Goal: Transaction & Acquisition: Purchase product/service

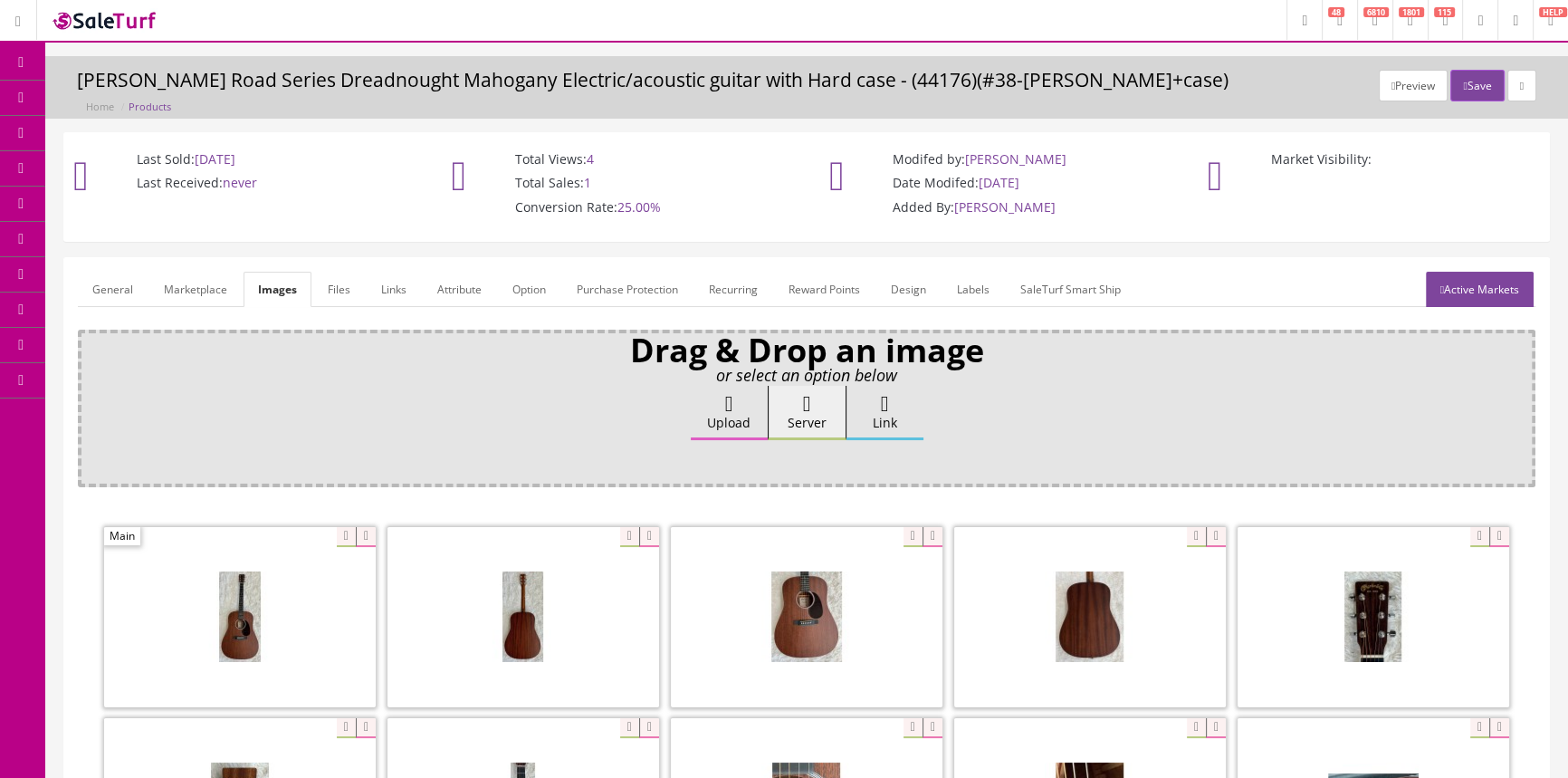
click at [36, 200] on link "Customers" at bounding box center [22, 204] width 45 height 35
click at [85, 109] on link "Products" at bounding box center [140, 98] width 190 height 35
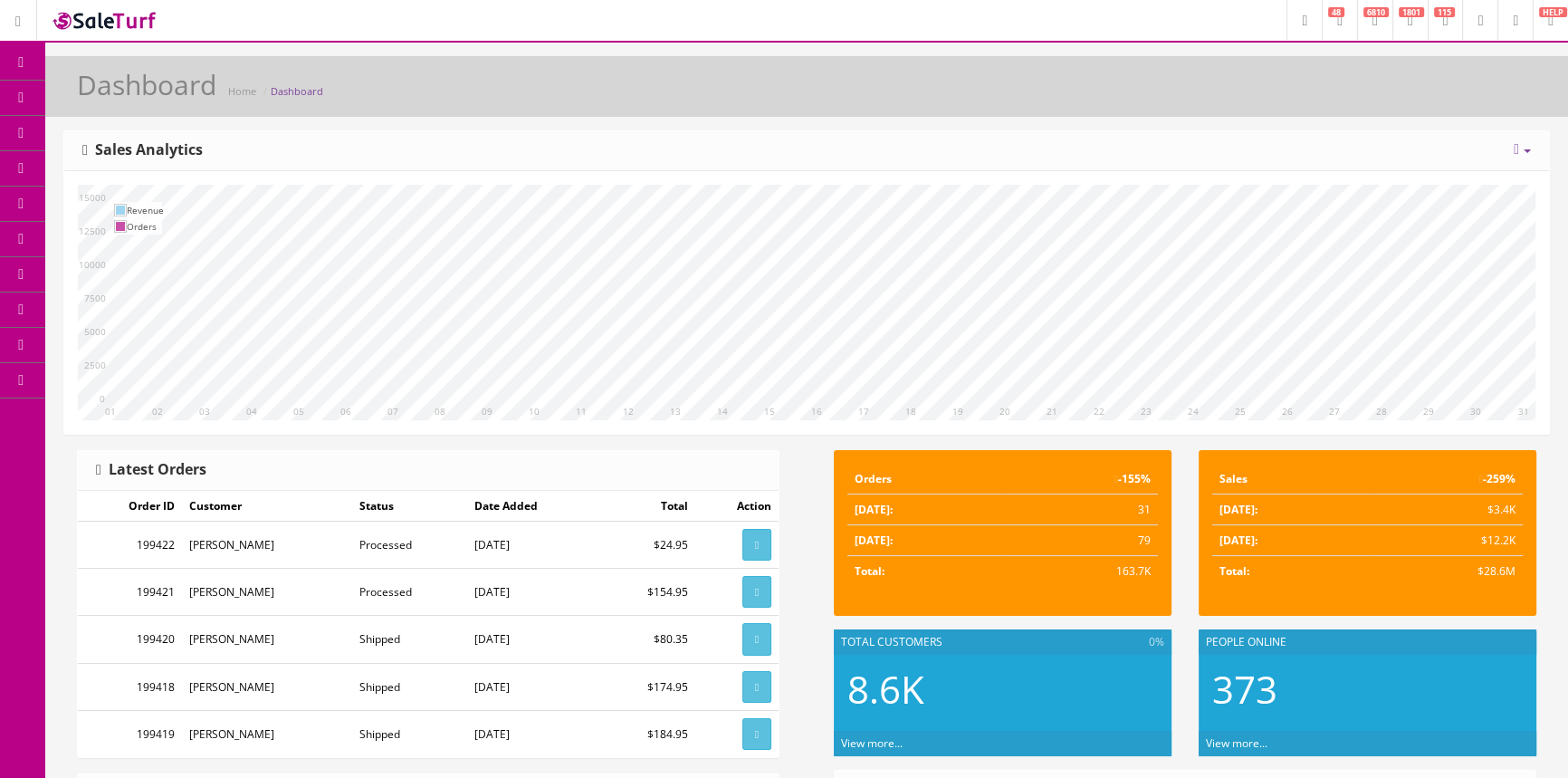
click at [116, 108] on link "Products" at bounding box center [140, 98] width 190 height 35
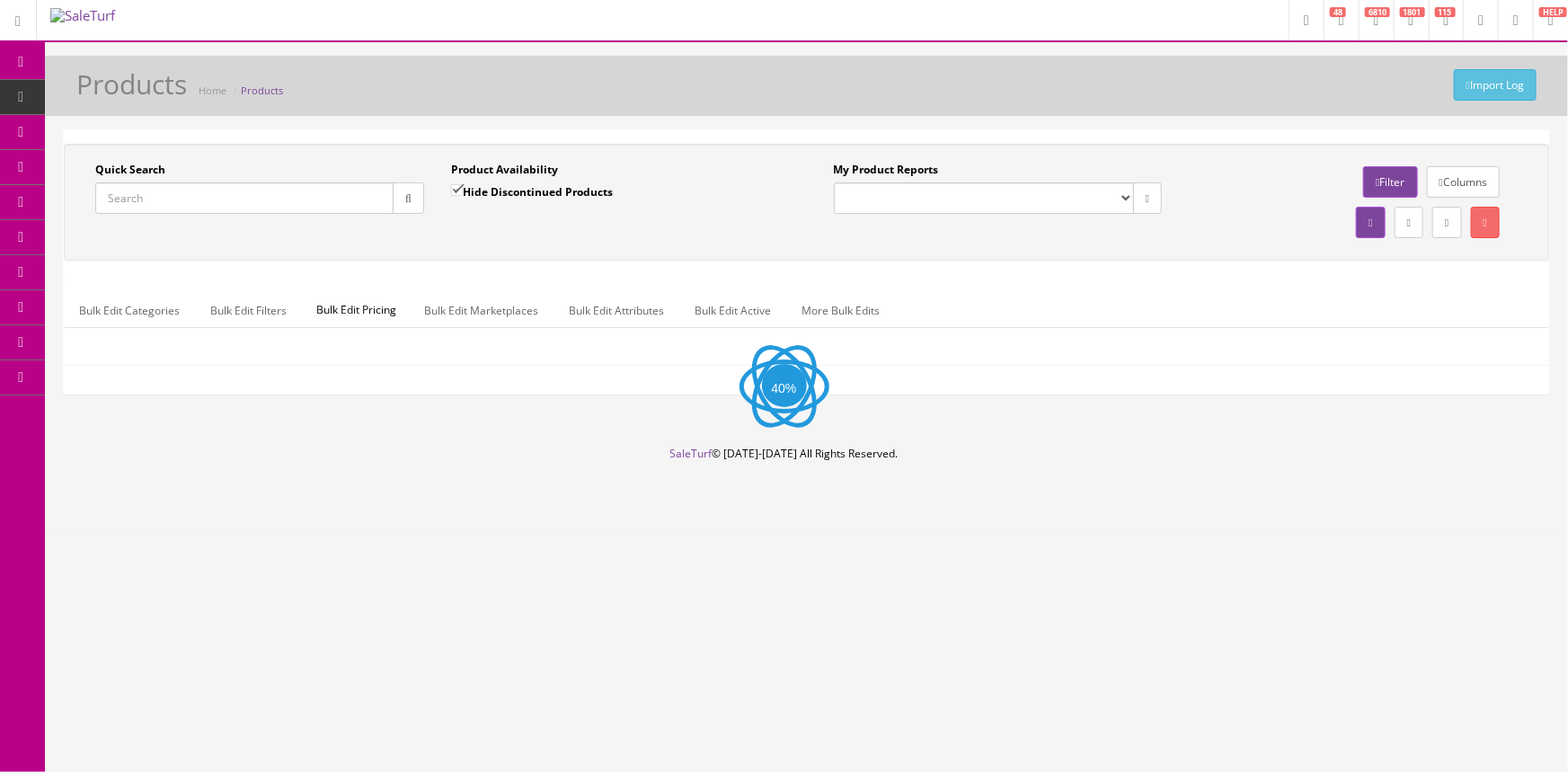
click at [177, 193] on input "Quick Search" at bounding box center [244, 198] width 298 height 31
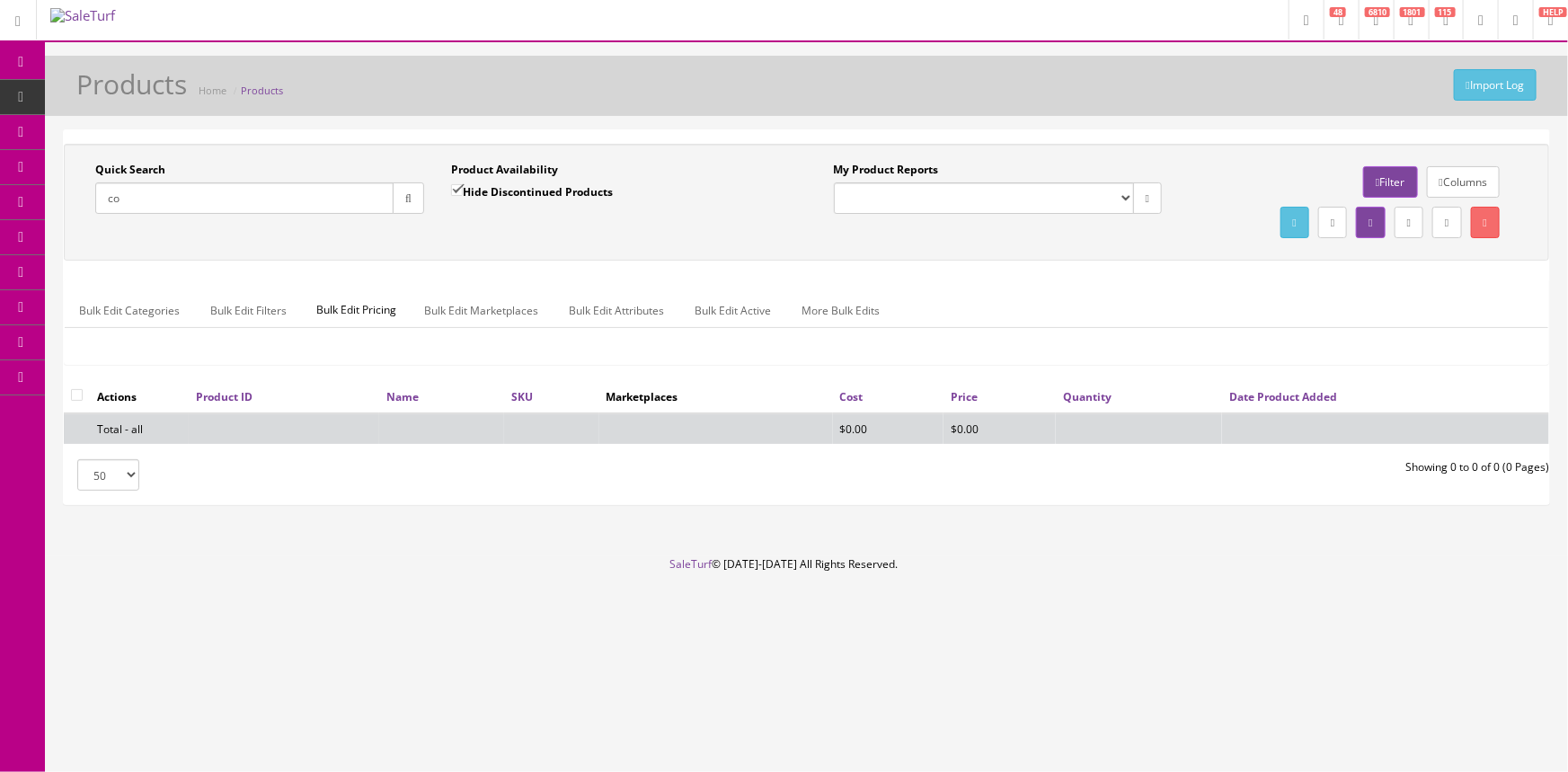
type input "c"
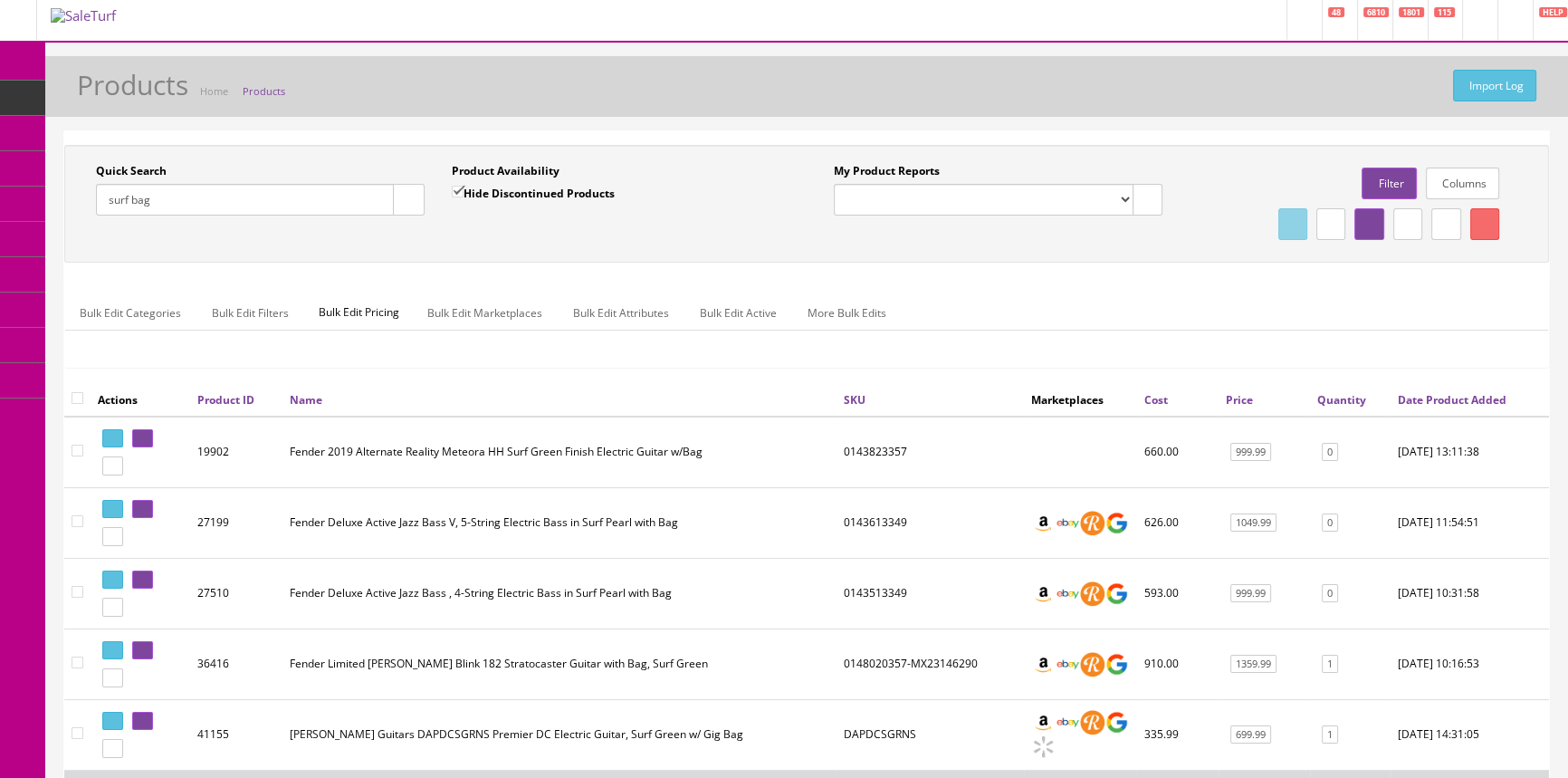
drag, startPoint x: 160, startPoint y: 203, endPoint x: 109, endPoint y: 200, distance: 51.1
click at [109, 200] on input "surf bag" at bounding box center [245, 200] width 298 height 31
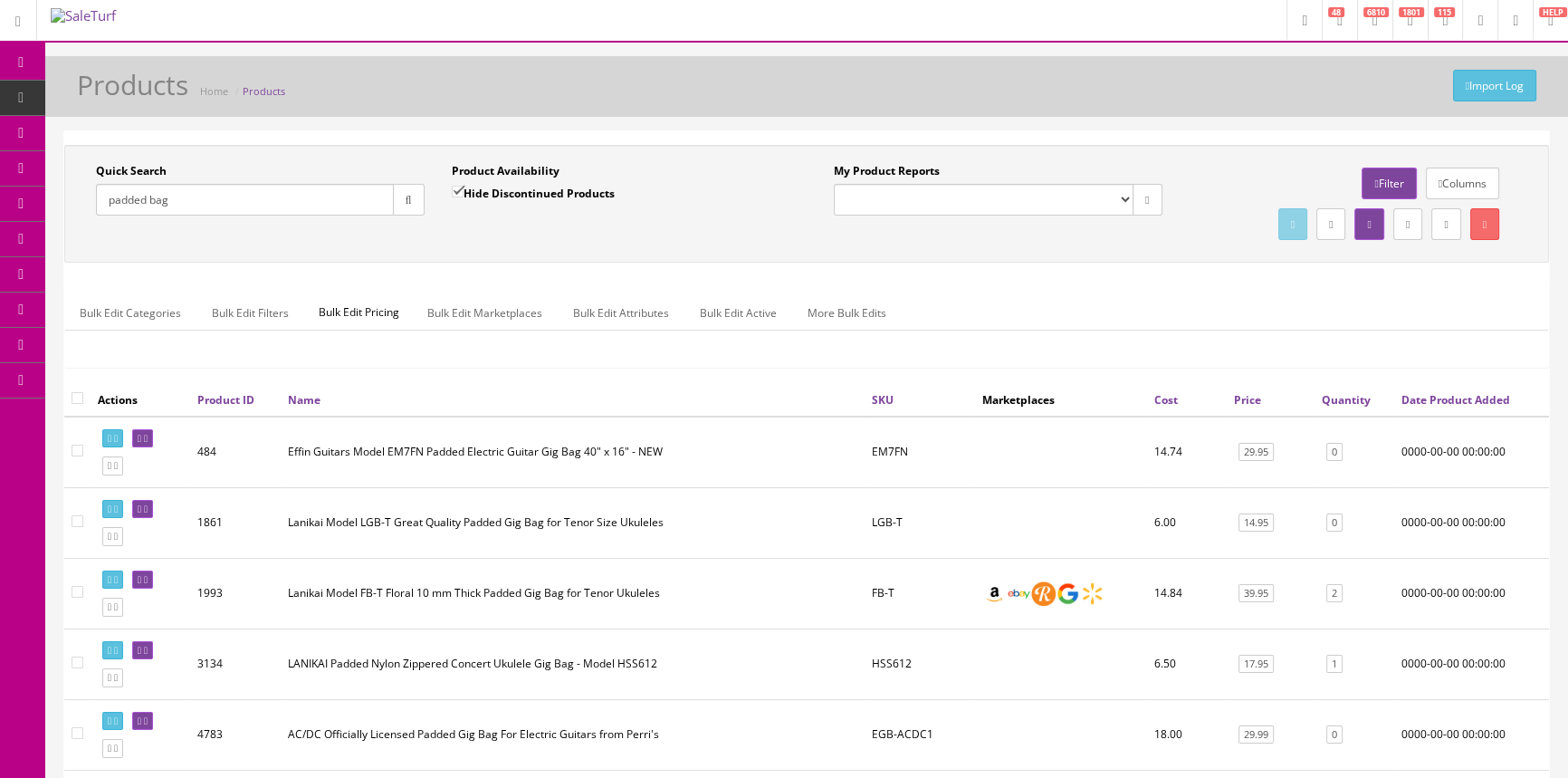
drag, startPoint x: 239, startPoint y: 206, endPoint x: 122, endPoint y: 142, distance: 133.4
click at [169, 204] on input "padded bag" at bounding box center [245, 200] width 298 height 31
drag, startPoint x: 181, startPoint y: 199, endPoint x: 108, endPoint y: 205, distance: 73.2
click at [108, 205] on input "padded bag" at bounding box center [245, 200] width 298 height 31
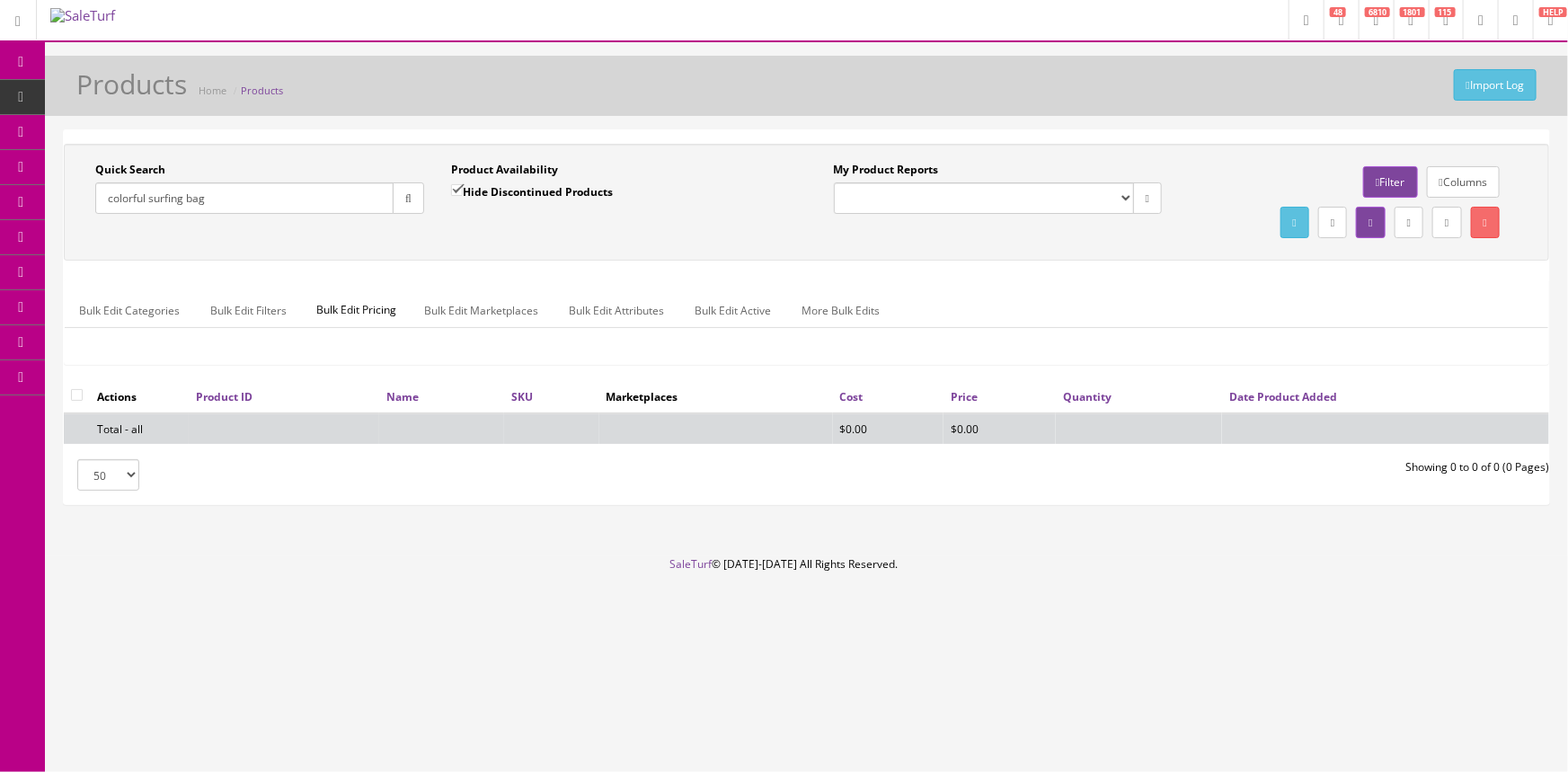
type input "colorful surfing bag"
click at [476, 202] on div "Hide Discontinued Products" at bounding box center [531, 198] width 162 height 31
click at [489, 189] on label "Hide Discontinued Products" at bounding box center [531, 192] width 162 height 18
click at [463, 189] on input "Hide Discontinued Products" at bounding box center [456, 190] width 12 height 12
checkbox input "false"
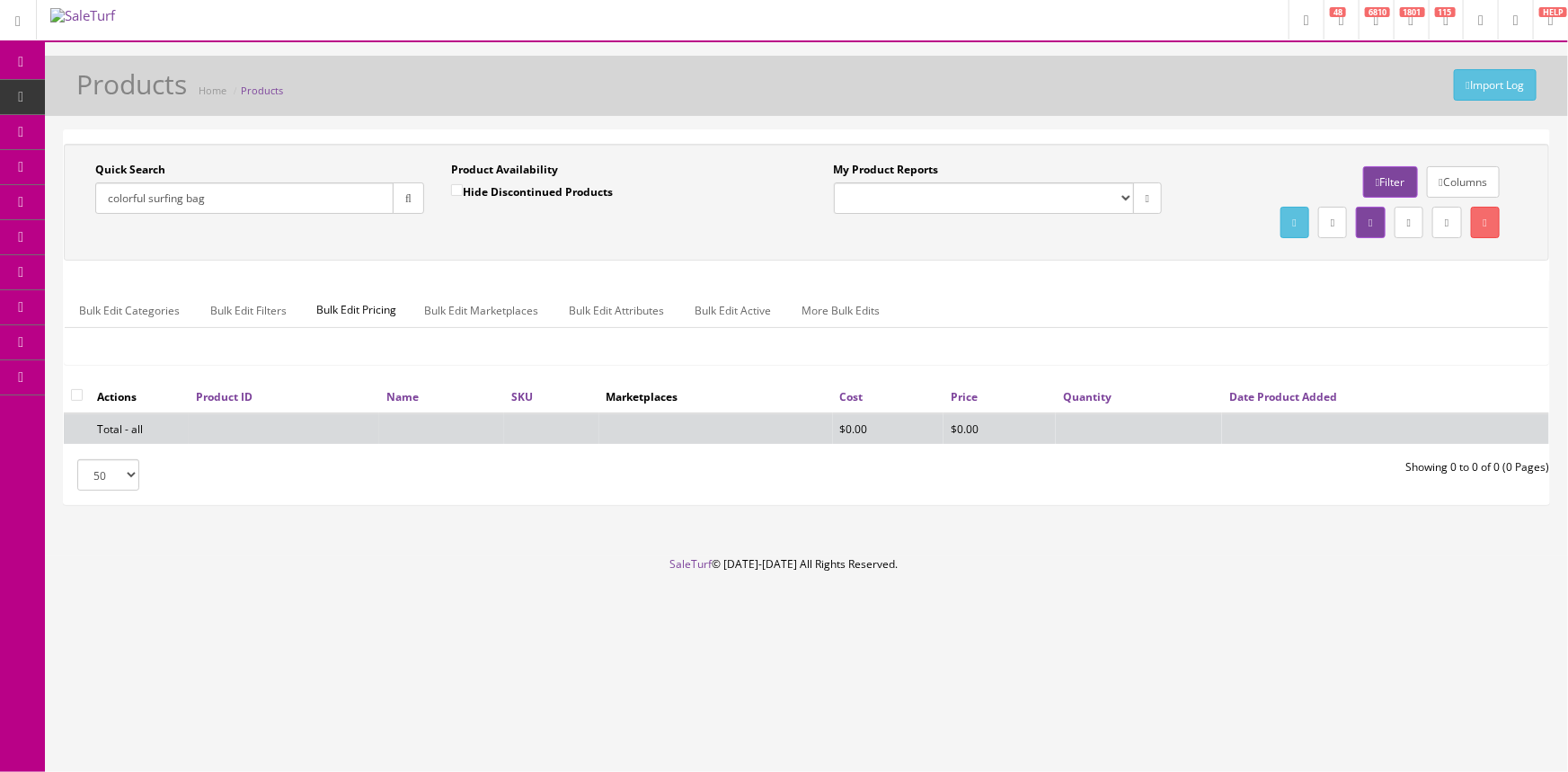
drag, startPoint x: 152, startPoint y: 190, endPoint x: 141, endPoint y: 197, distance: 13.0
click at [140, 197] on input "colorful surfing bag" at bounding box center [244, 198] width 298 height 31
click at [155, 196] on input "colorful surfing bag" at bounding box center [244, 198] width 298 height 31
drag, startPoint x: 196, startPoint y: 197, endPoint x: 107, endPoint y: 211, distance: 90.1
click at [107, 211] on input "surfing bag" at bounding box center [244, 198] width 298 height 31
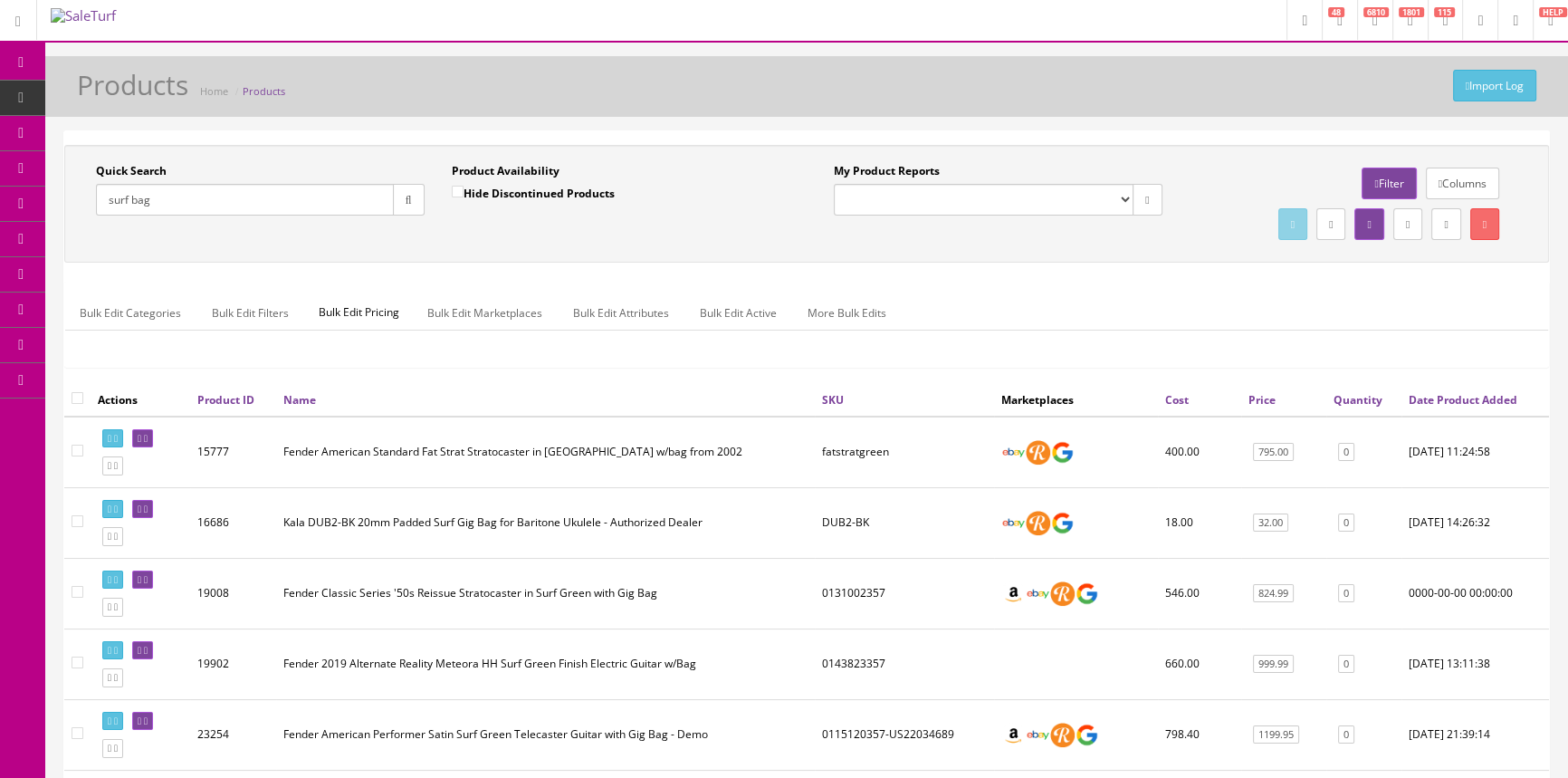
type input "surf bag"
click at [461, 190] on input "Hide Discontinued Products" at bounding box center [457, 191] width 12 height 12
checkbox input "true"
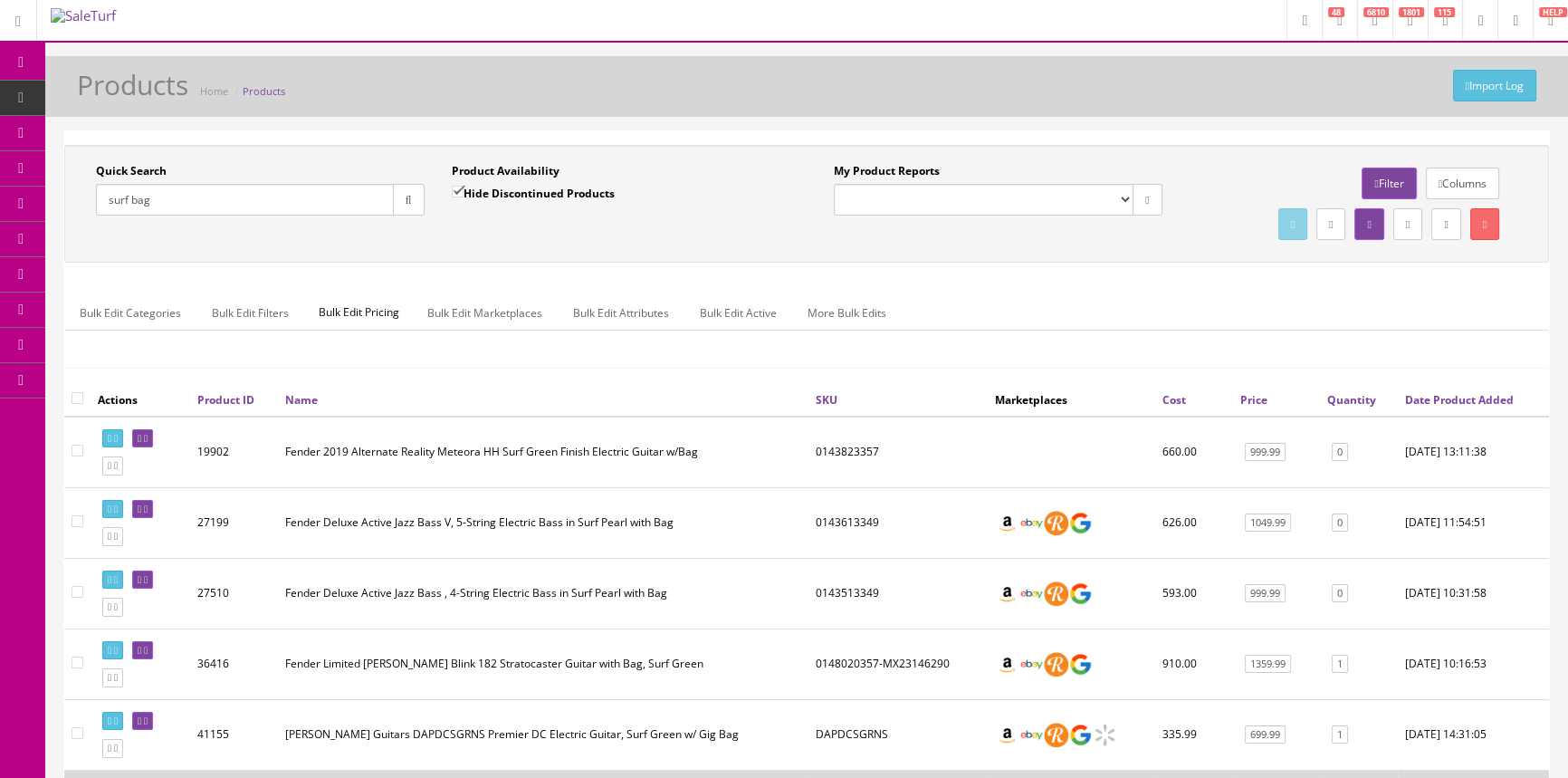
drag, startPoint x: 212, startPoint y: 190, endPoint x: 92, endPoint y: 200, distance: 120.4
click at [92, 200] on div "Quick Search surf bag Date From" at bounding box center [260, 196] width 356 height 66
click at [370, 199] on input "surf bag" at bounding box center [245, 200] width 298 height 31
drag, startPoint x: 370, startPoint y: 199, endPoint x: 358, endPoint y: 197, distance: 12.2
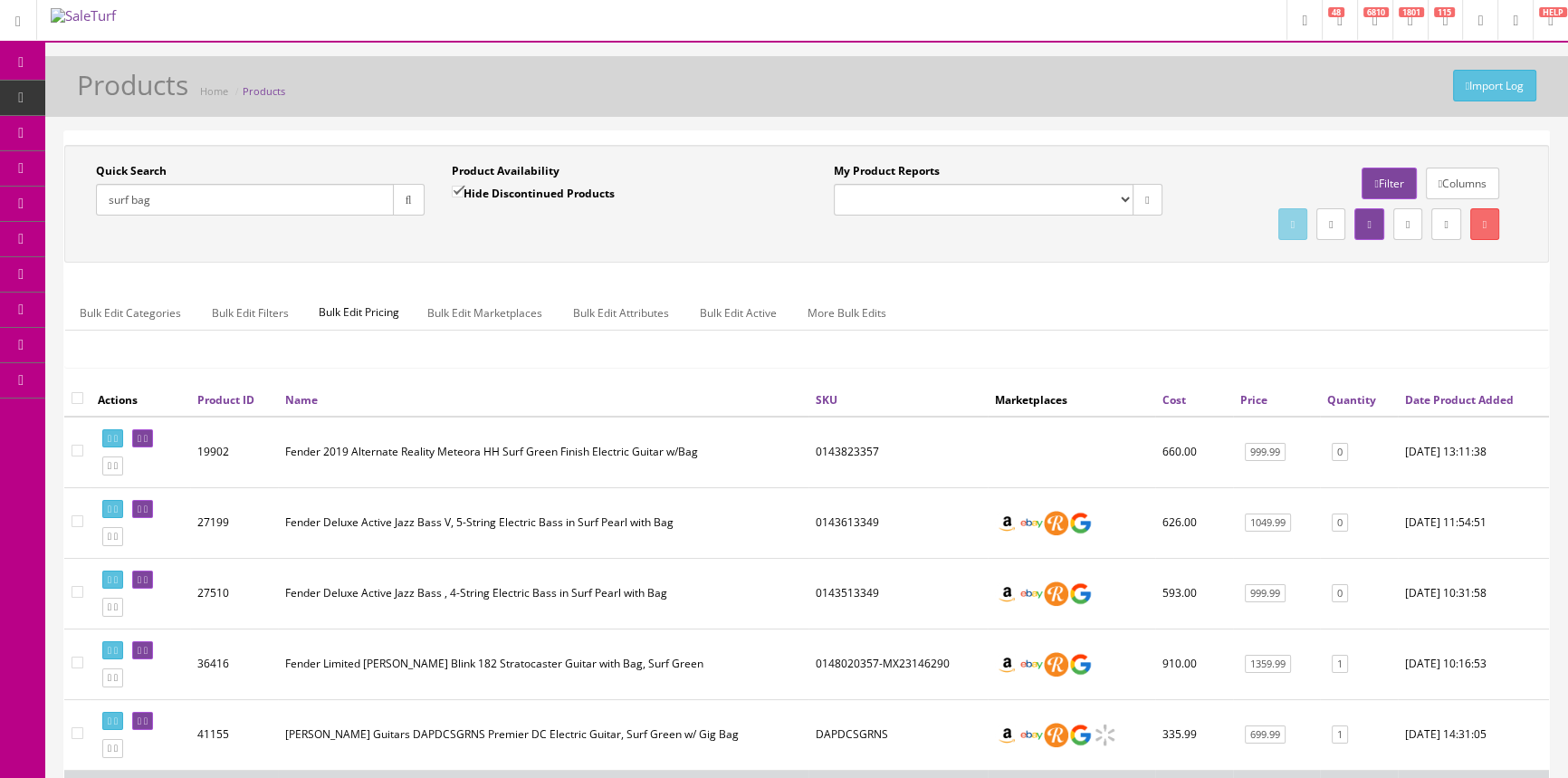
click at [369, 198] on input "surf bag" at bounding box center [245, 200] width 298 height 31
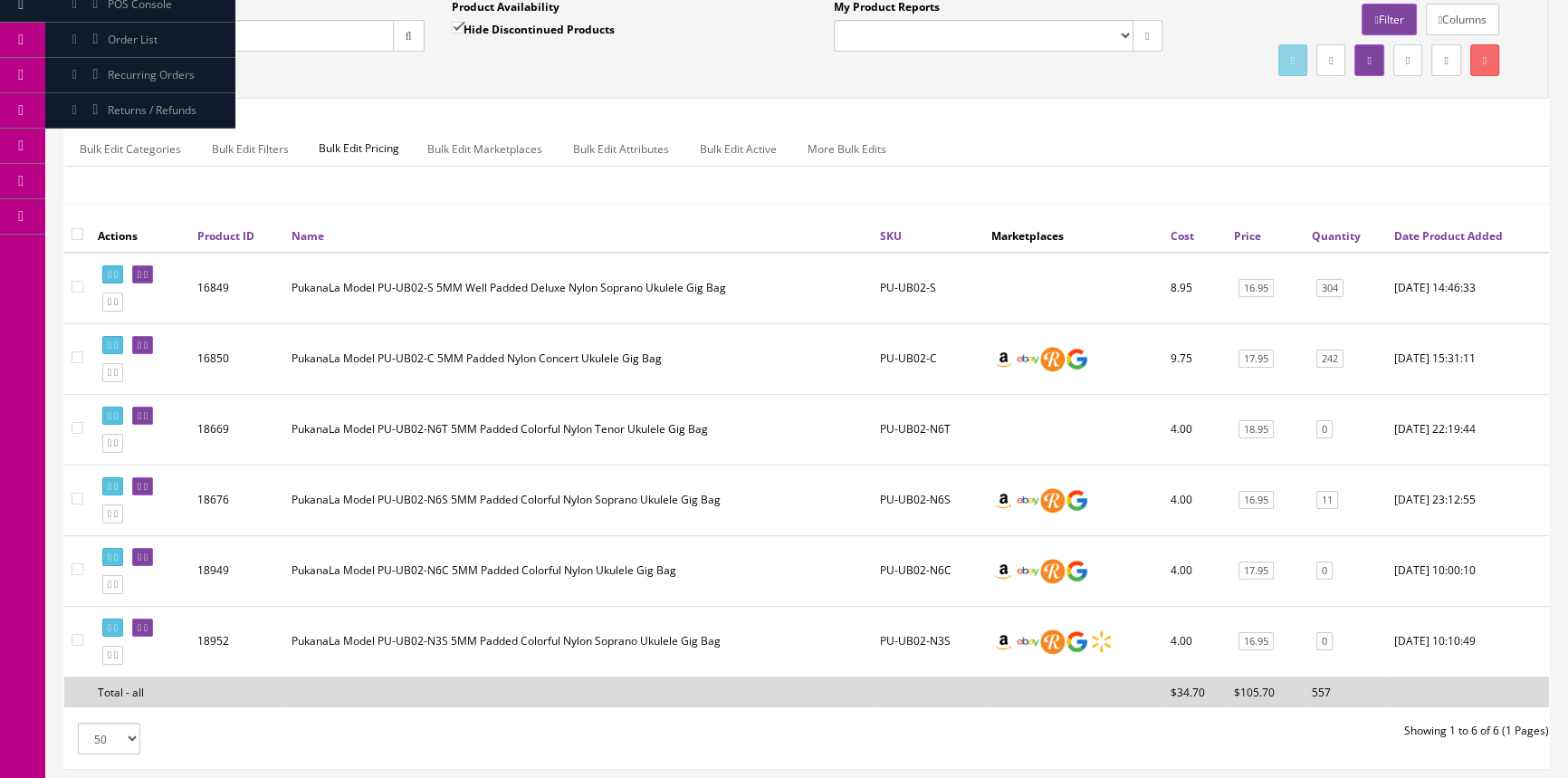
scroll to position [128, 0]
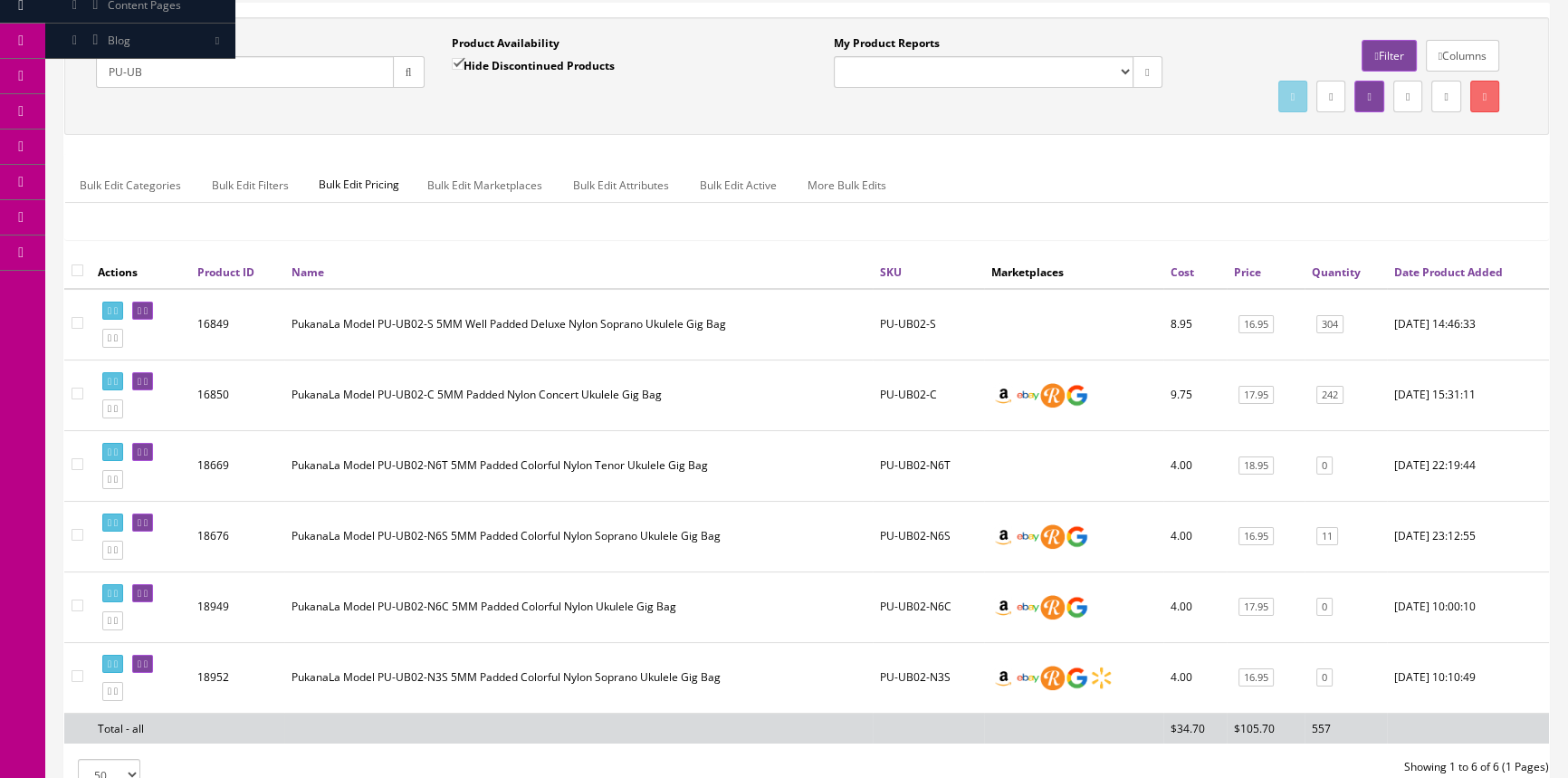
type input "PU-UB"
click at [567, 65] on label "Hide Discontinued Products" at bounding box center [532, 65] width 163 height 18
click at [464, 65] on input "Hide Discontinued Products" at bounding box center [457, 63] width 12 height 12
checkbox input "false"
click at [547, 118] on div "Quick Search PU-UB Date From Product Availability Hide Discontinued Products Da…" at bounding box center [807, 76] width 1484 height 118
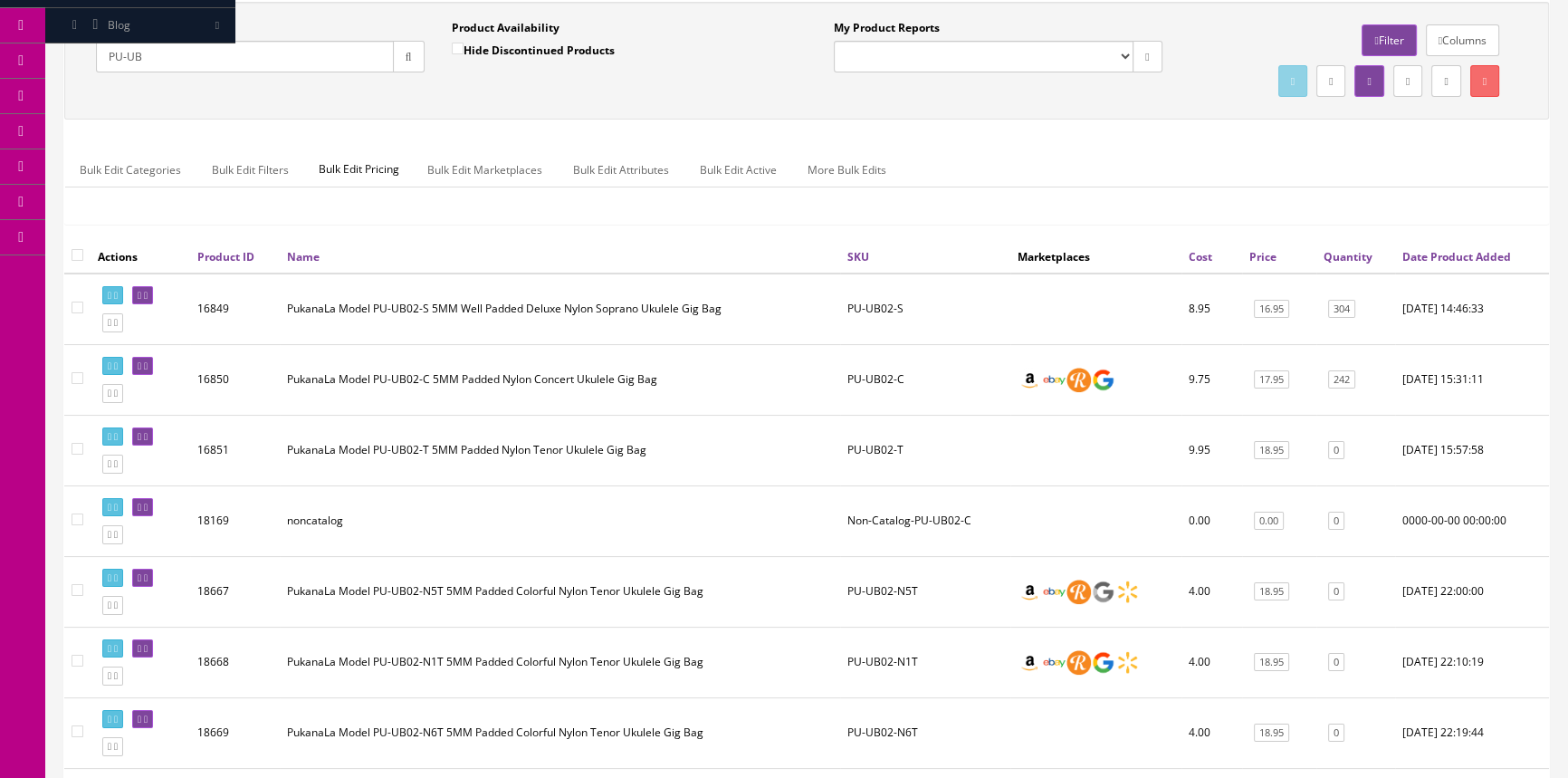
scroll to position [0, 0]
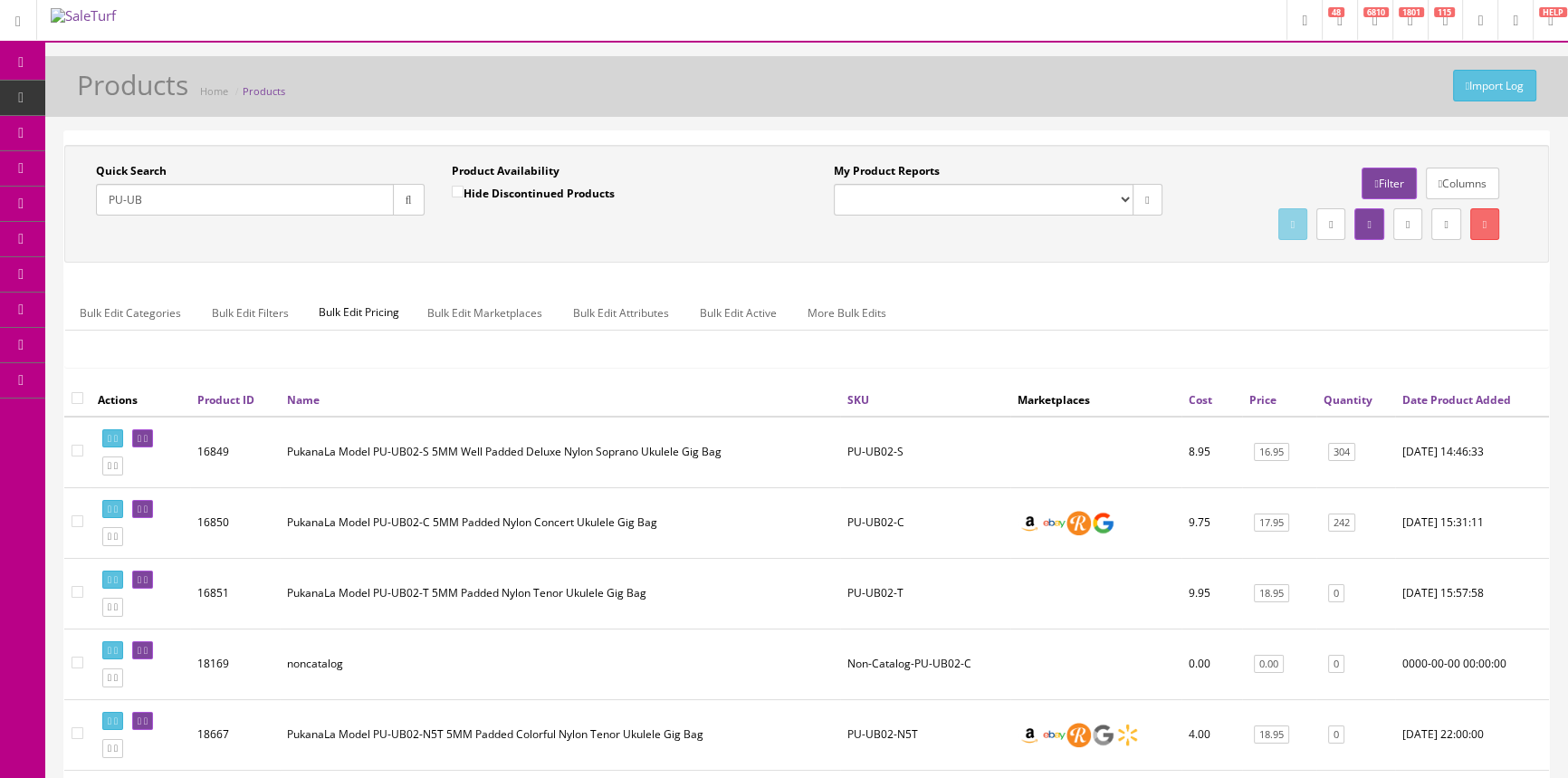
click at [259, 214] on input "PU-UB" at bounding box center [245, 200] width 298 height 31
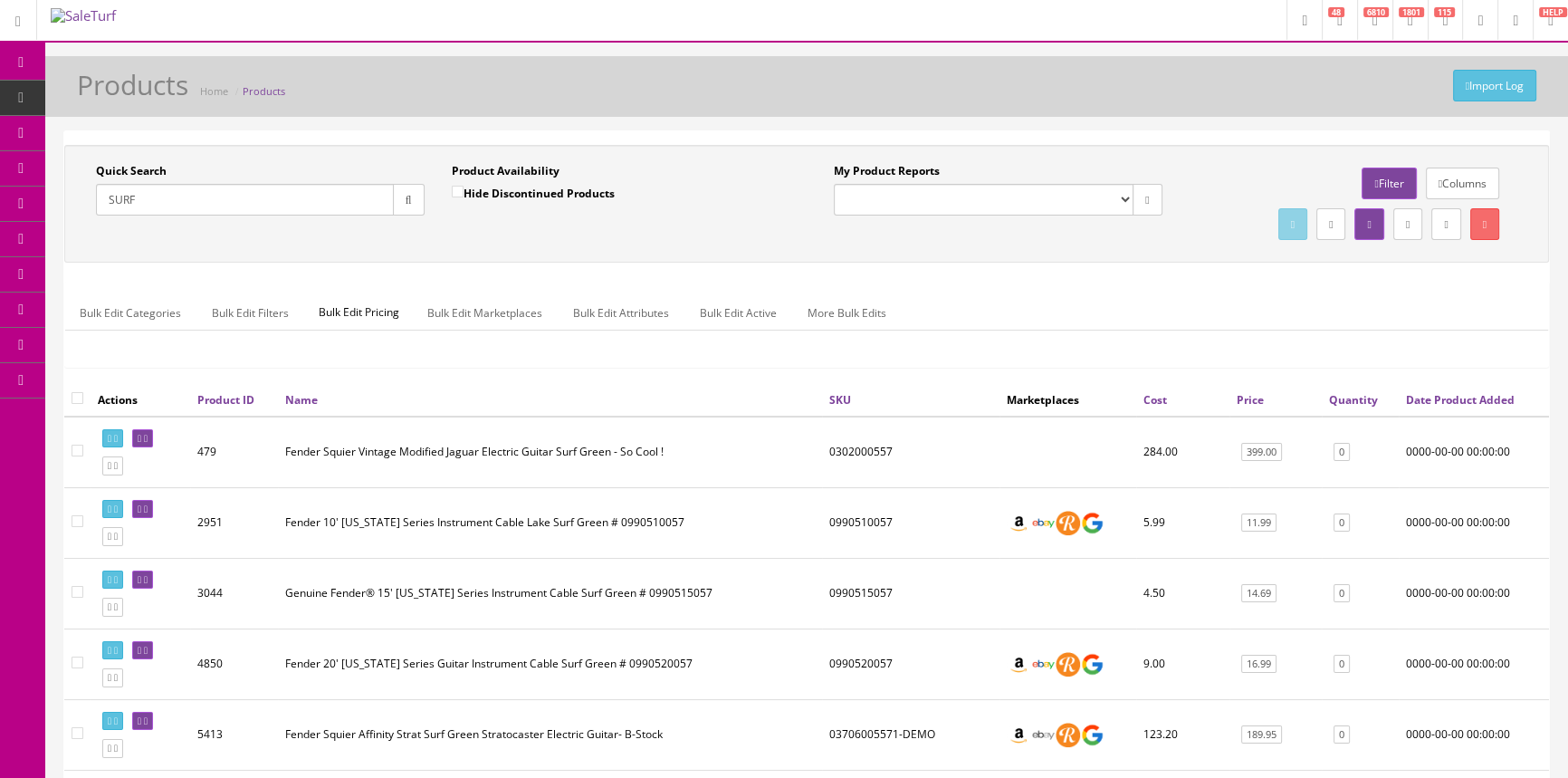
click at [252, 189] on input "SURF" at bounding box center [245, 200] width 298 height 31
type input "Tote"
click at [448, 191] on div "Product Availability Hide Discontinued Products Date To" at bounding box center [615, 196] width 356 height 66
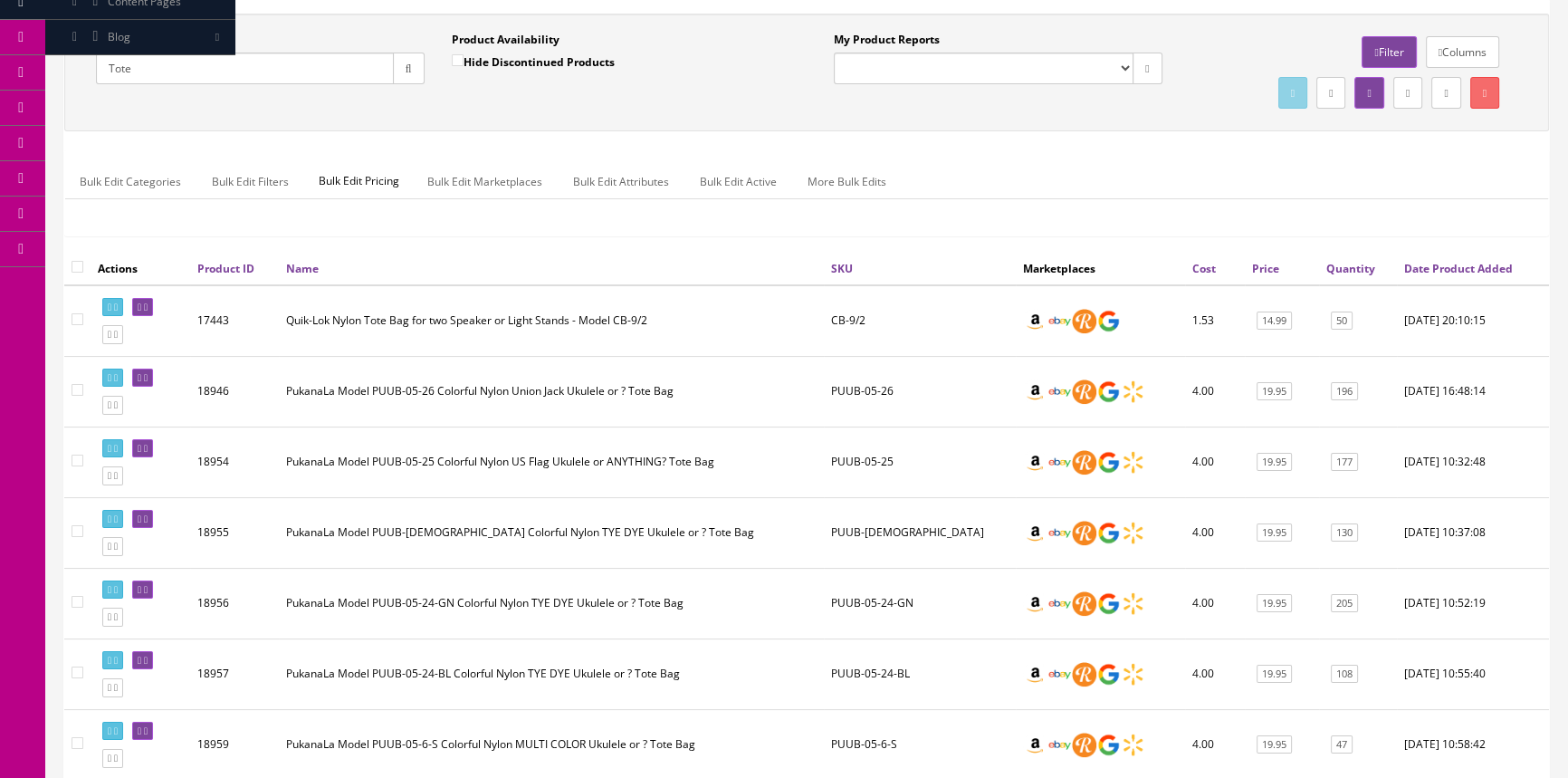
scroll to position [328, 0]
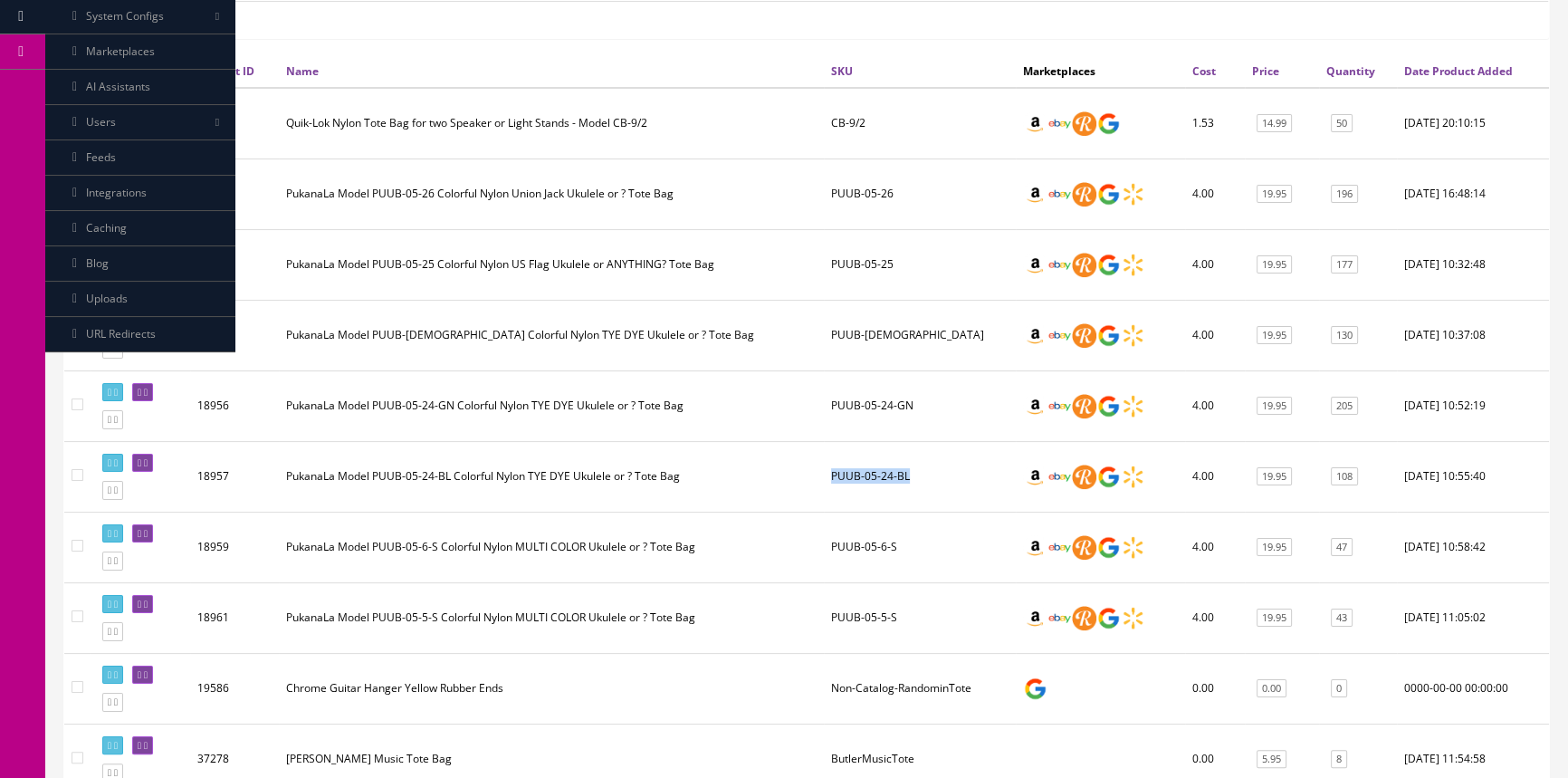
drag, startPoint x: 909, startPoint y: 471, endPoint x: 830, endPoint y: 470, distance: 79.0
click at [830, 470] on td "PUUB-05-24-BL" at bounding box center [920, 475] width 192 height 71
copy td "PUUB-05-24-BL"
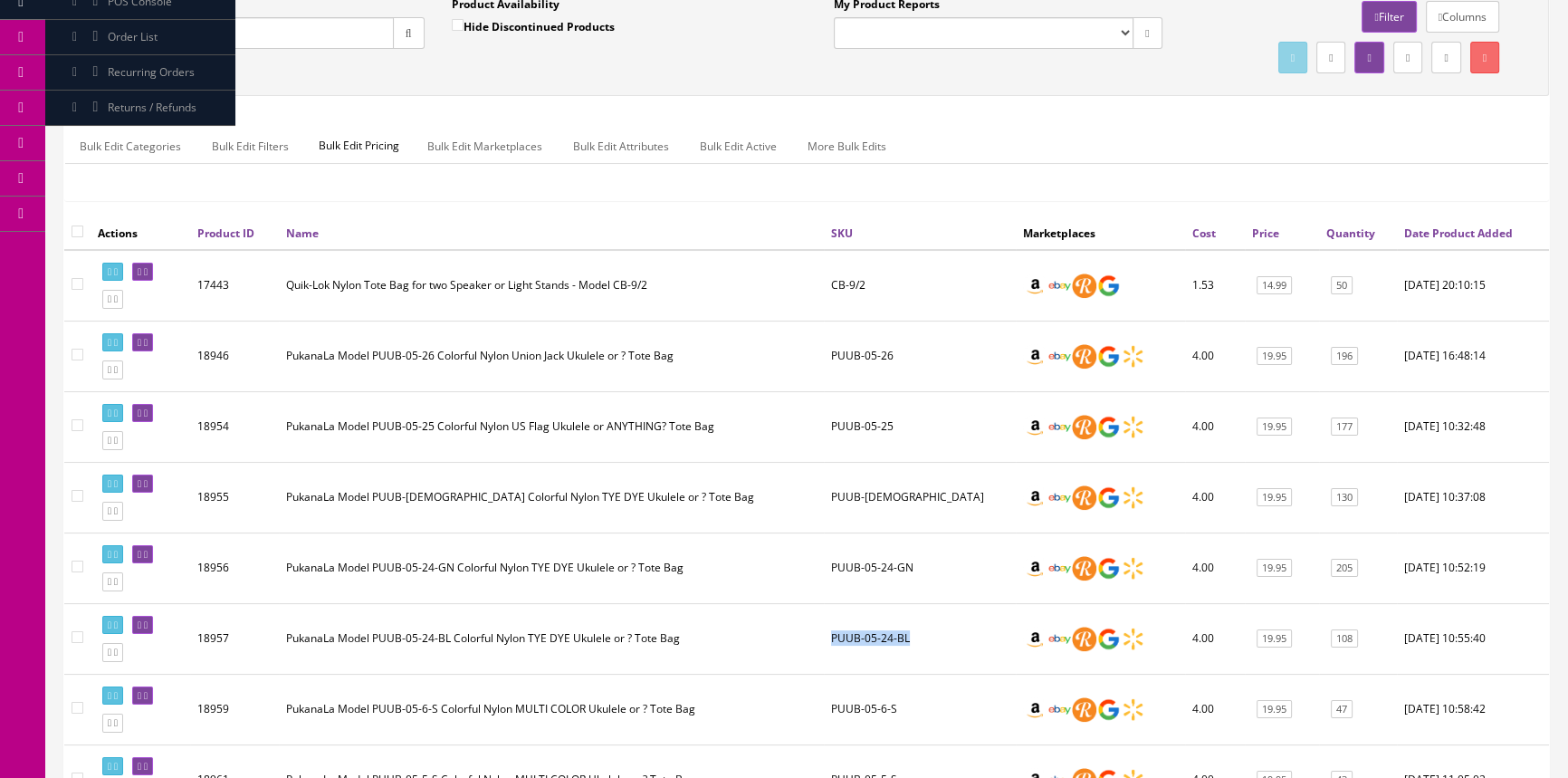
scroll to position [0, 0]
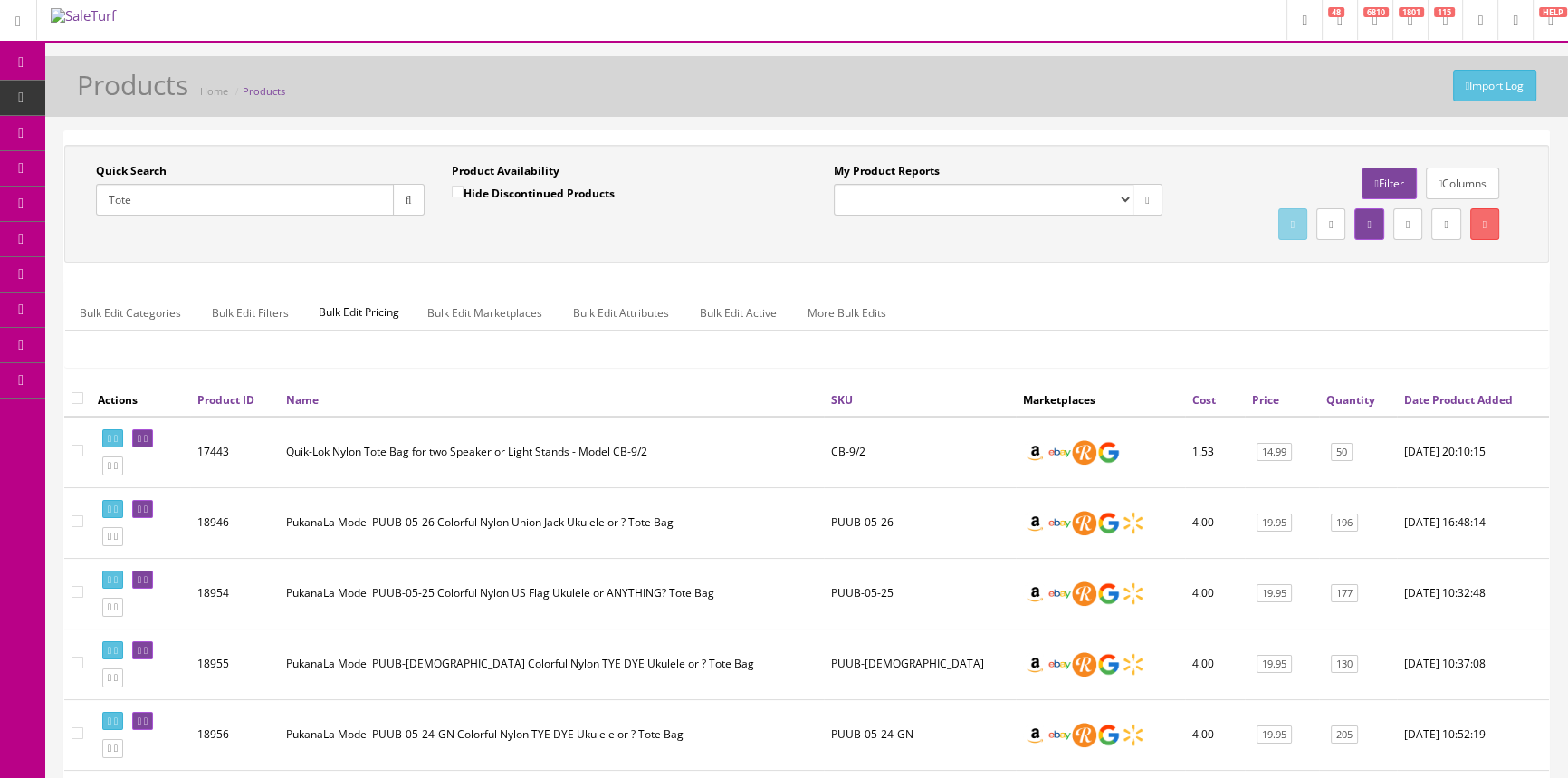
click at [29, 155] on link "Orders" at bounding box center [22, 168] width 45 height 35
click at [92, 202] on link "Order List" at bounding box center [140, 204] width 190 height 35
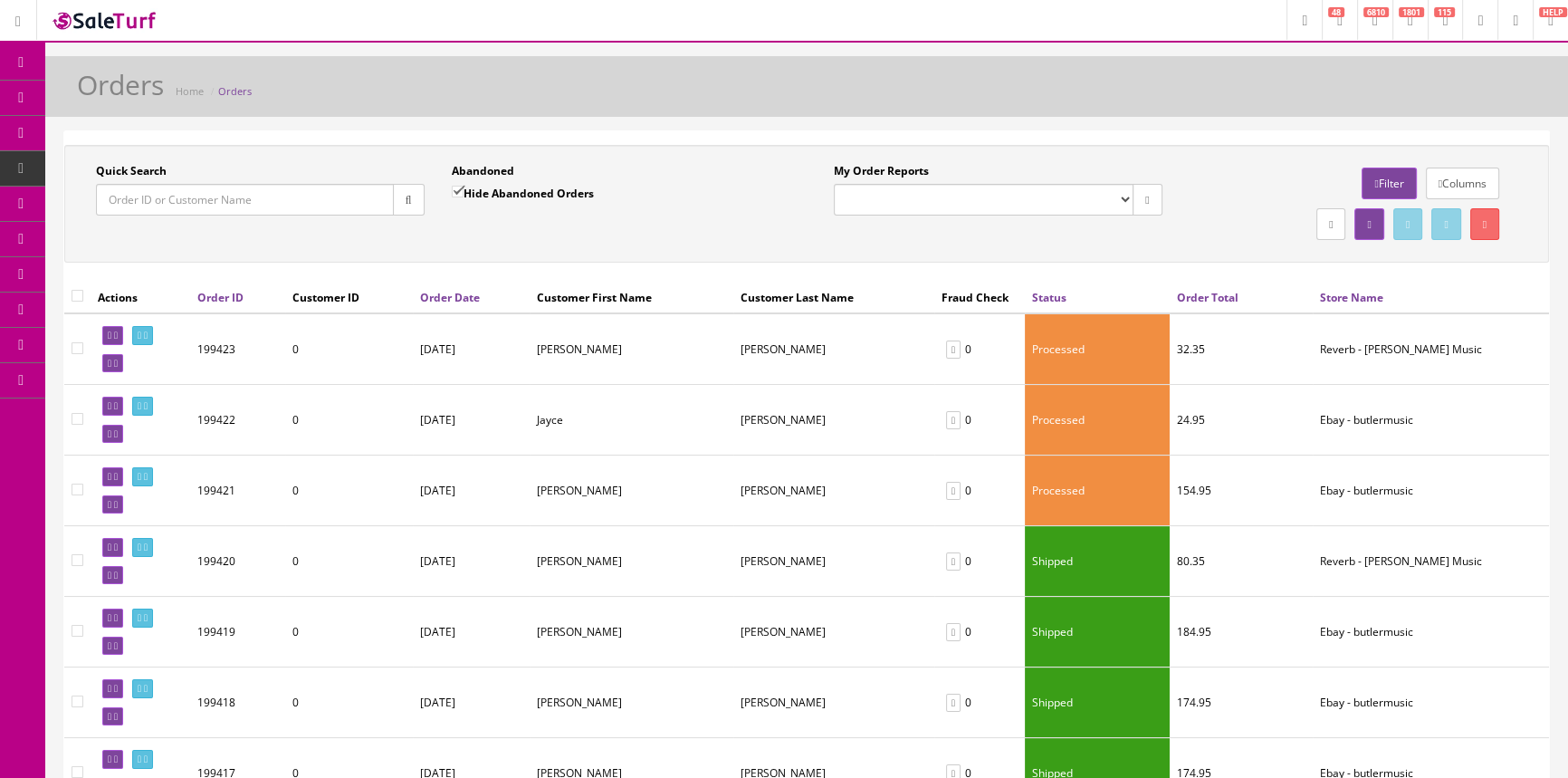
click at [87, 90] on link "Products" at bounding box center [140, 98] width 190 height 35
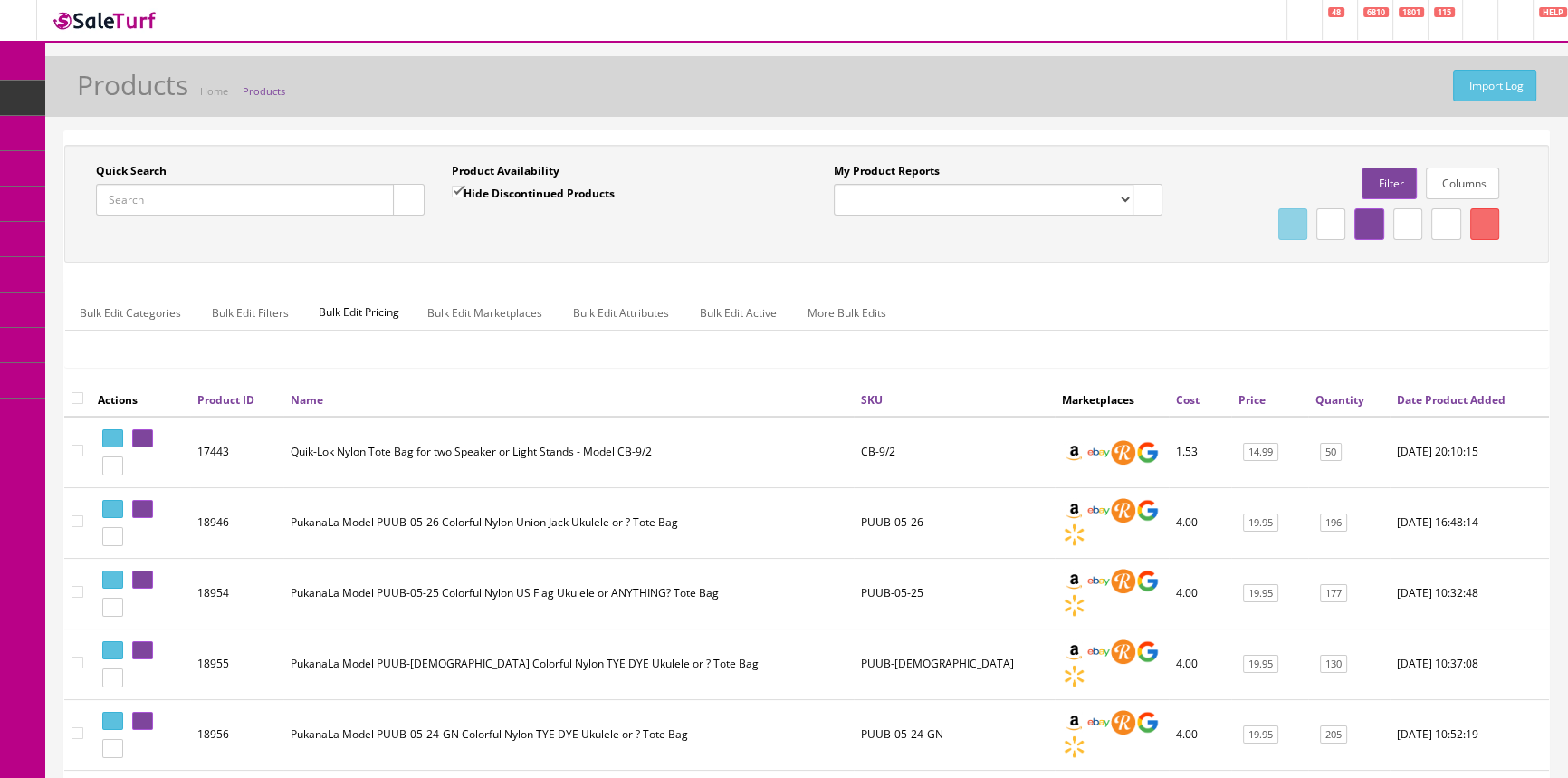
click at [98, 152] on link "POS Console" at bounding box center [140, 168] width 190 height 35
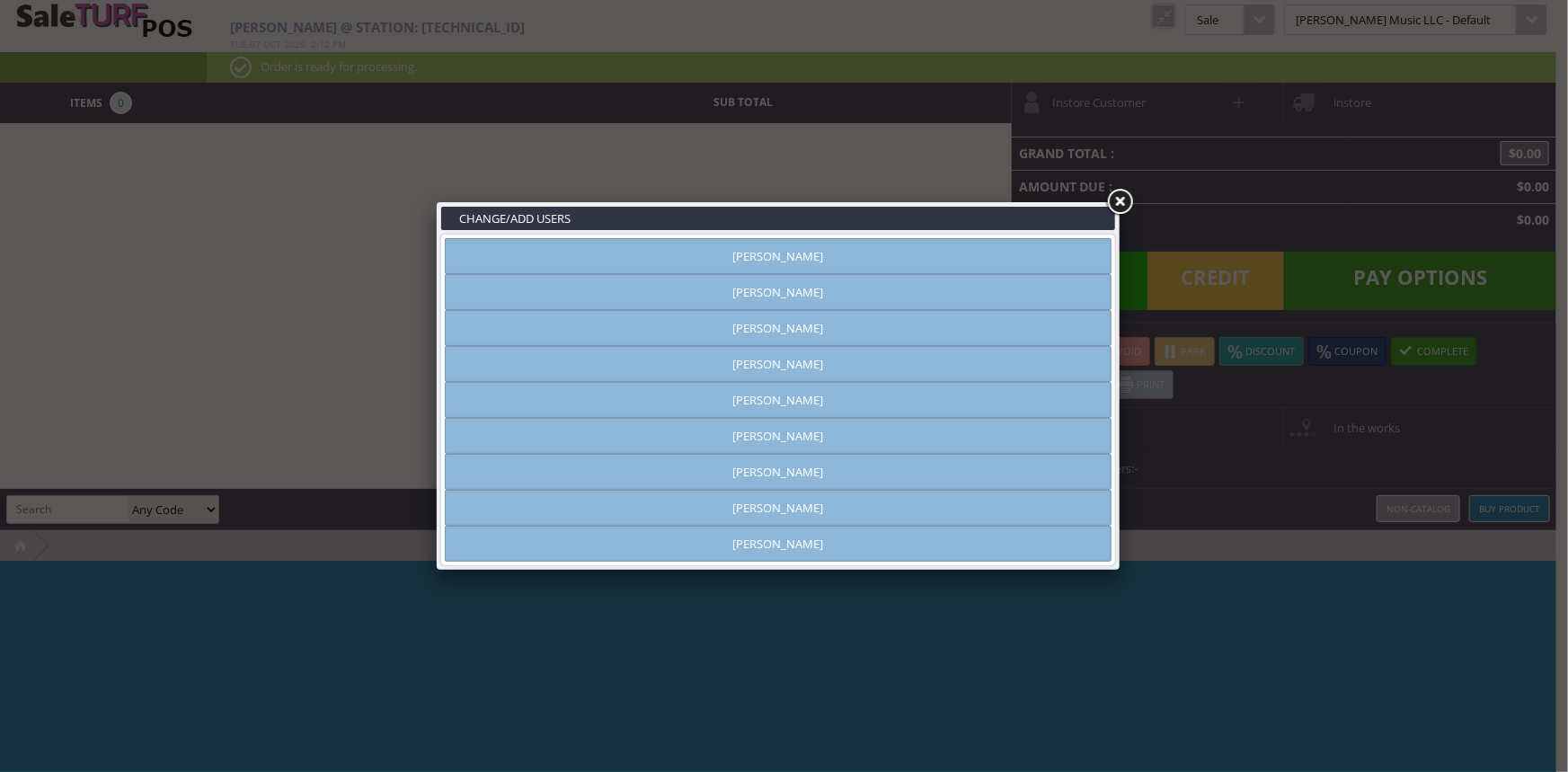
type input "[PERSON_NAME]"
click at [764, 297] on link "[PERSON_NAME]" at bounding box center [778, 291] width 666 height 36
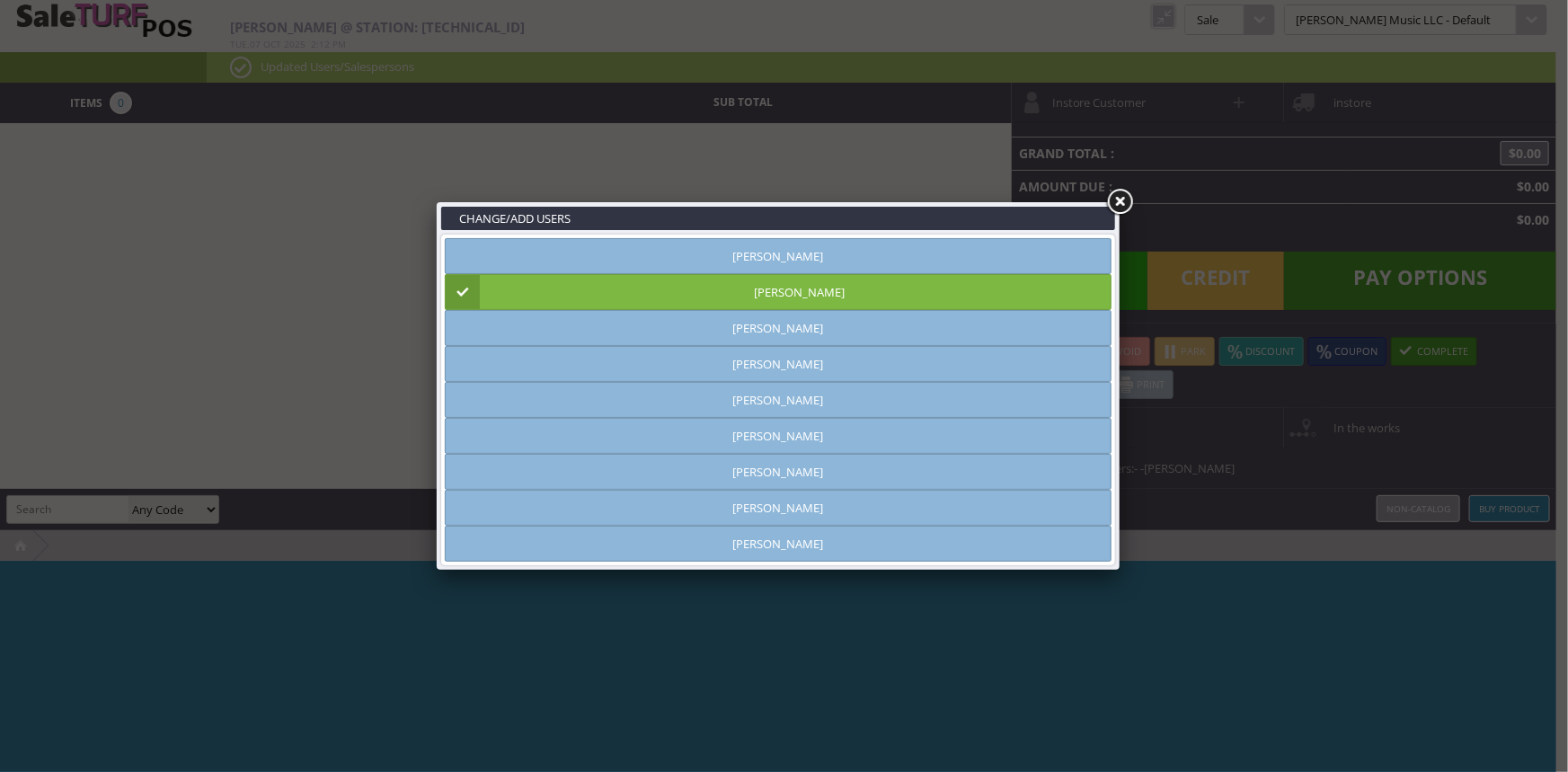
drag, startPoint x: 1113, startPoint y: 199, endPoint x: 941, endPoint y: 219, distance: 173.2
click at [1114, 199] on link at bounding box center [1119, 202] width 32 height 32
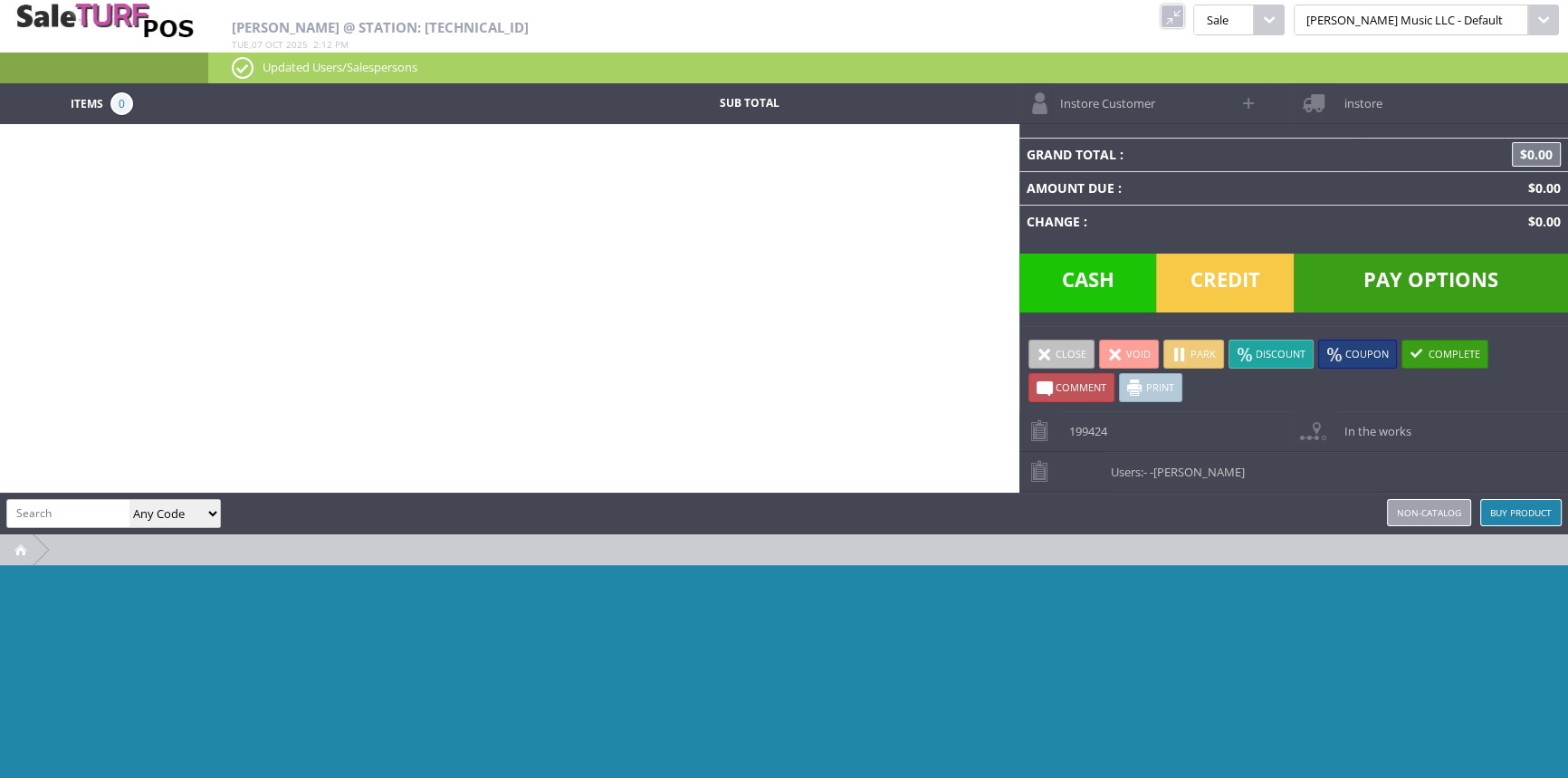
paste input "PUUB-05-24-BL"
type input "PUUB-05-24-BL"
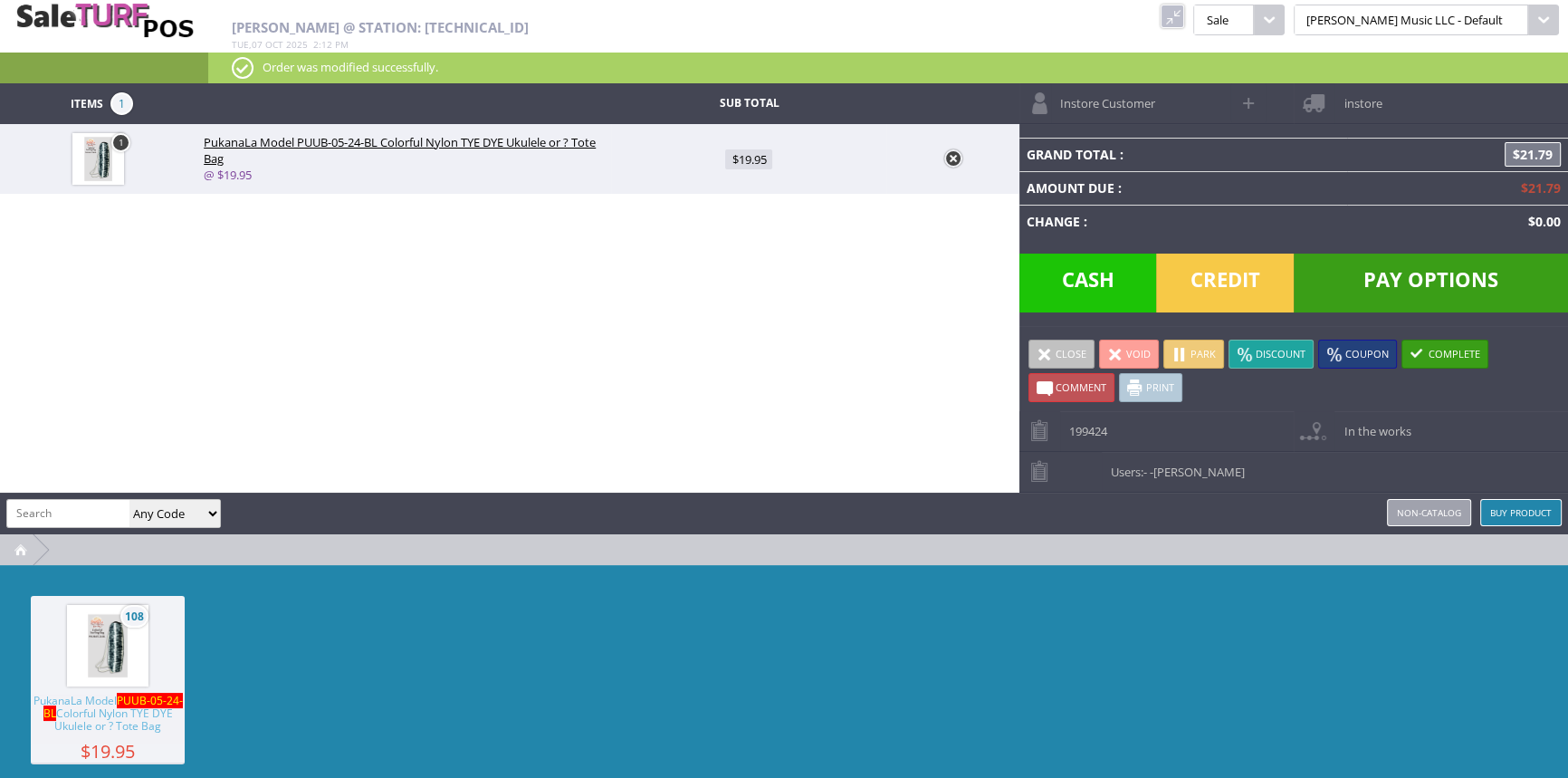
click at [748, 155] on span "$19.95" at bounding box center [748, 159] width 47 height 20
type input "19.95"
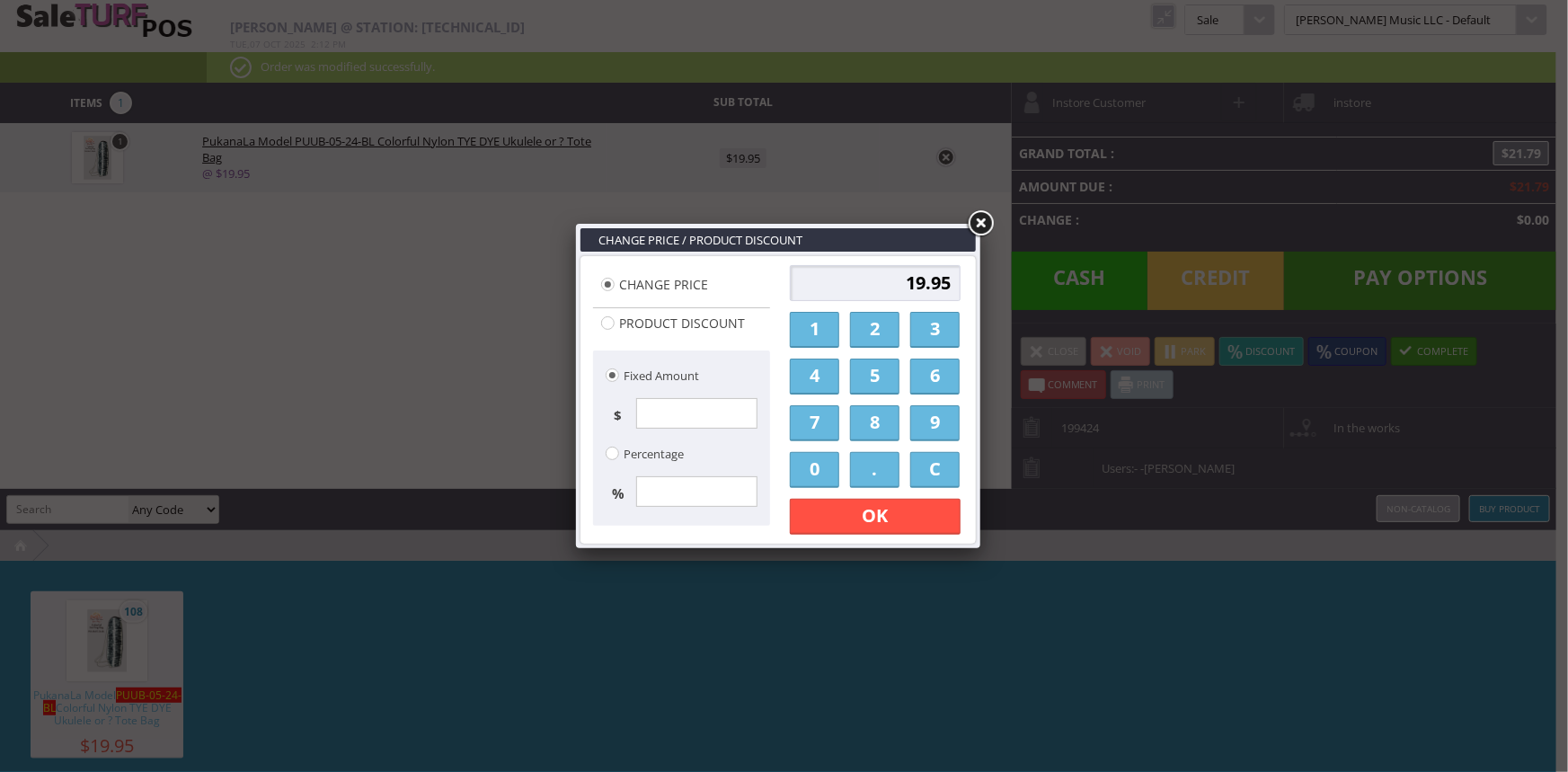
click at [808, 381] on link "4" at bounding box center [814, 376] width 49 height 36
drag, startPoint x: 863, startPoint y: 495, endPoint x: 863, endPoint y: 473, distance: 22.0
click at [863, 493] on div "4 1 2 3 4 5 6 7 8 9 0 . C OK Apply Discount" at bounding box center [874, 399] width 182 height 280
drag, startPoint x: 863, startPoint y: 472, endPoint x: 859, endPoint y: 450, distance: 22.4
click at [863, 471] on link "." at bounding box center [874, 469] width 49 height 36
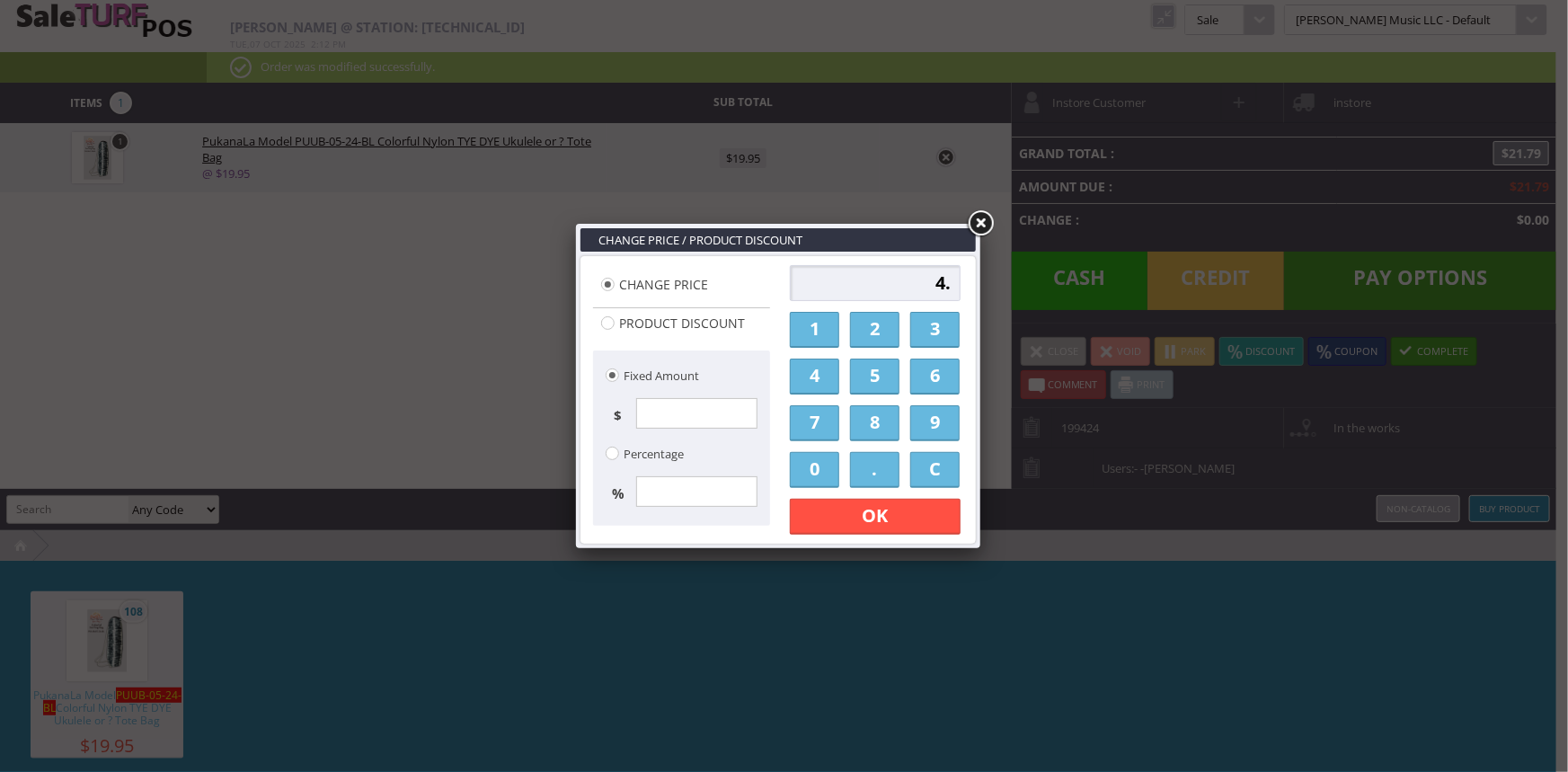
click at [820, 377] on link "4" at bounding box center [814, 376] width 49 height 36
click at [800, 464] on link "0" at bounding box center [814, 469] width 49 height 36
type input "4.40"
click at [818, 501] on link "OK" at bounding box center [874, 516] width 171 height 36
type input "4.81"
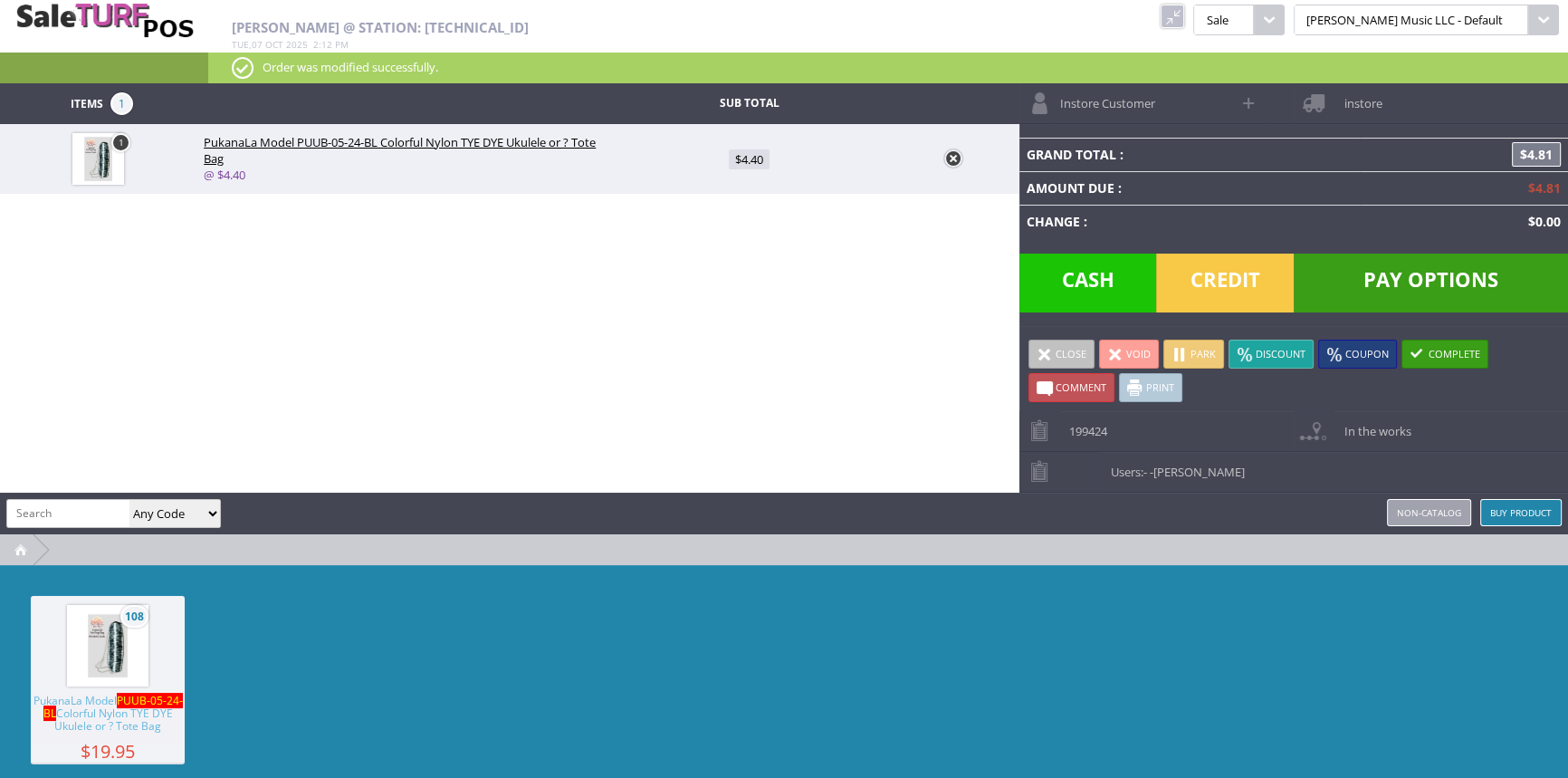
click at [1381, 292] on span "Pay Options" at bounding box center [1431, 283] width 274 height 59
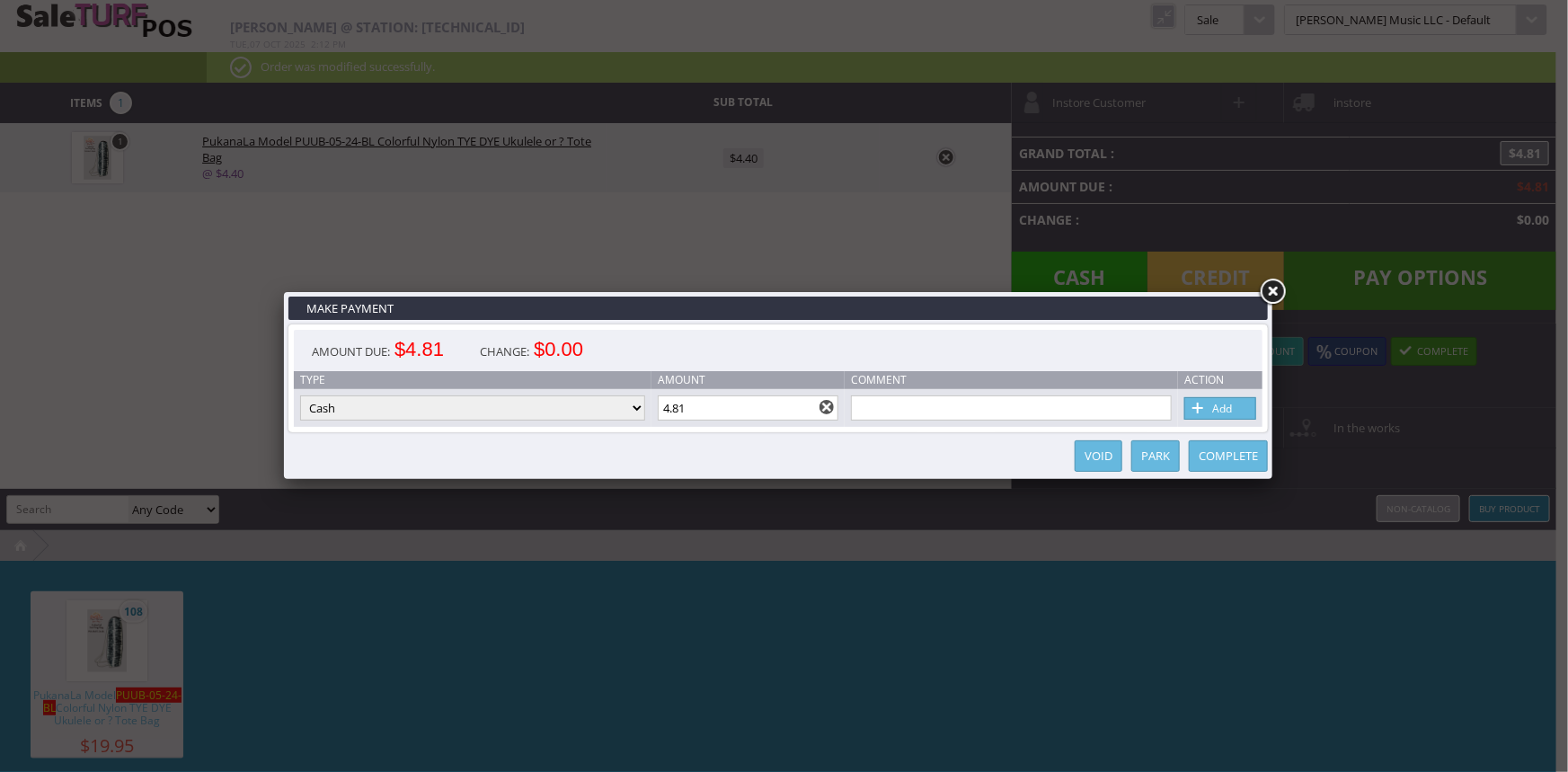
drag, startPoint x: 1250, startPoint y: 458, endPoint x: 1258, endPoint y: 452, distance: 10.0
click at [1251, 456] on link "Complete" at bounding box center [1228, 455] width 79 height 31
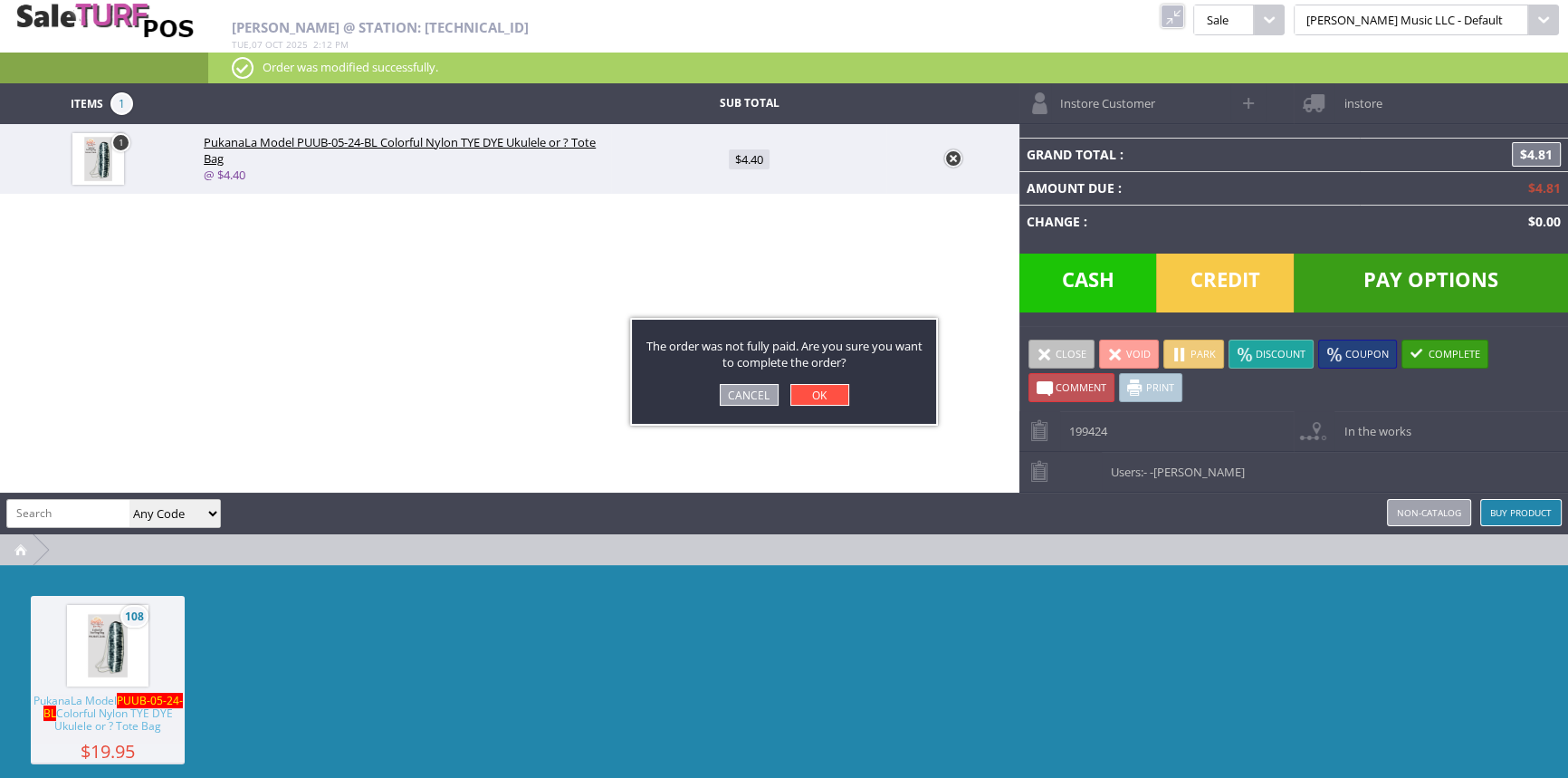
click at [745, 388] on link "Cancel" at bounding box center [750, 395] width 59 height 22
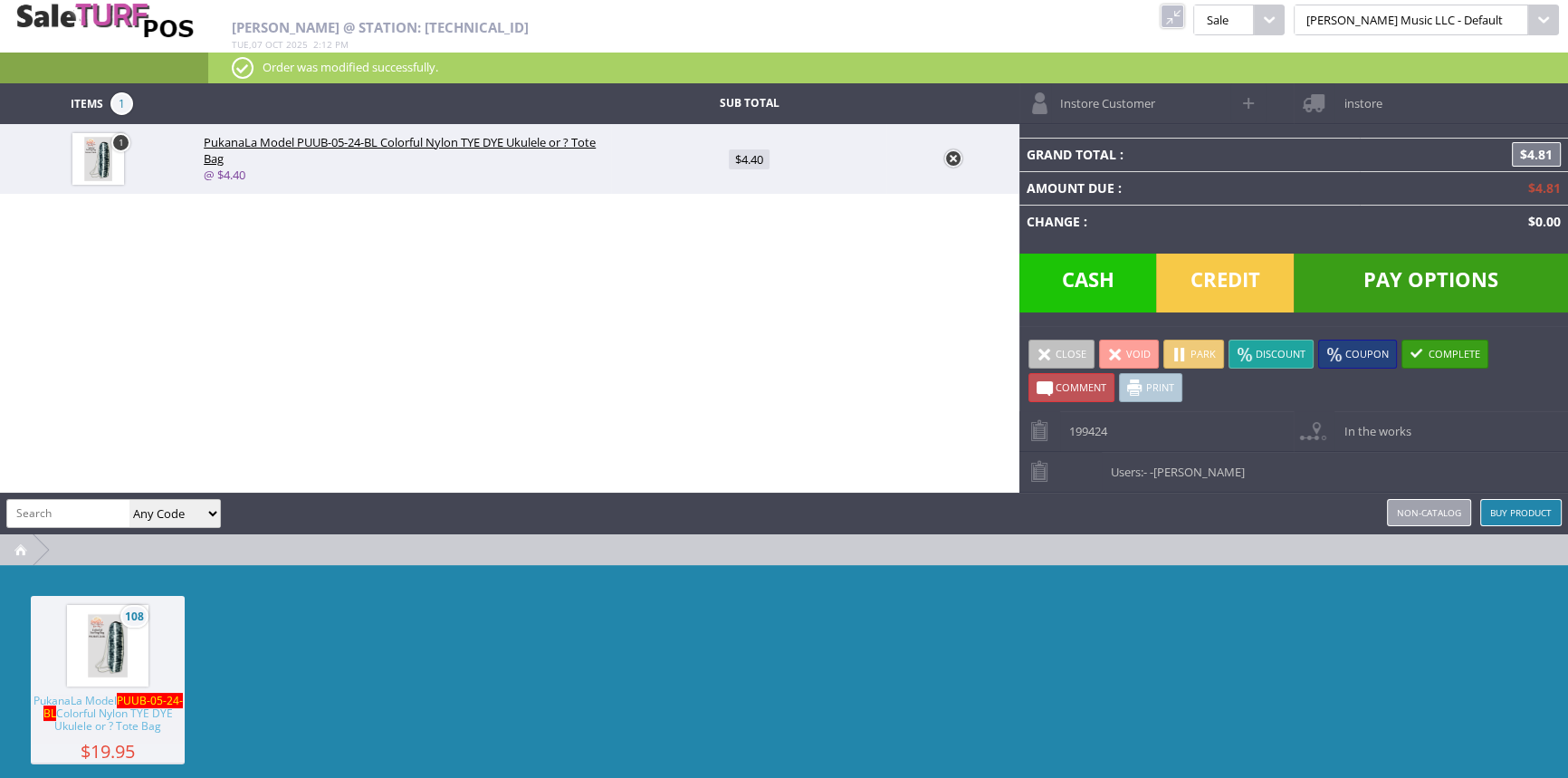
click at [1355, 288] on span "Pay Options" at bounding box center [1431, 283] width 274 height 59
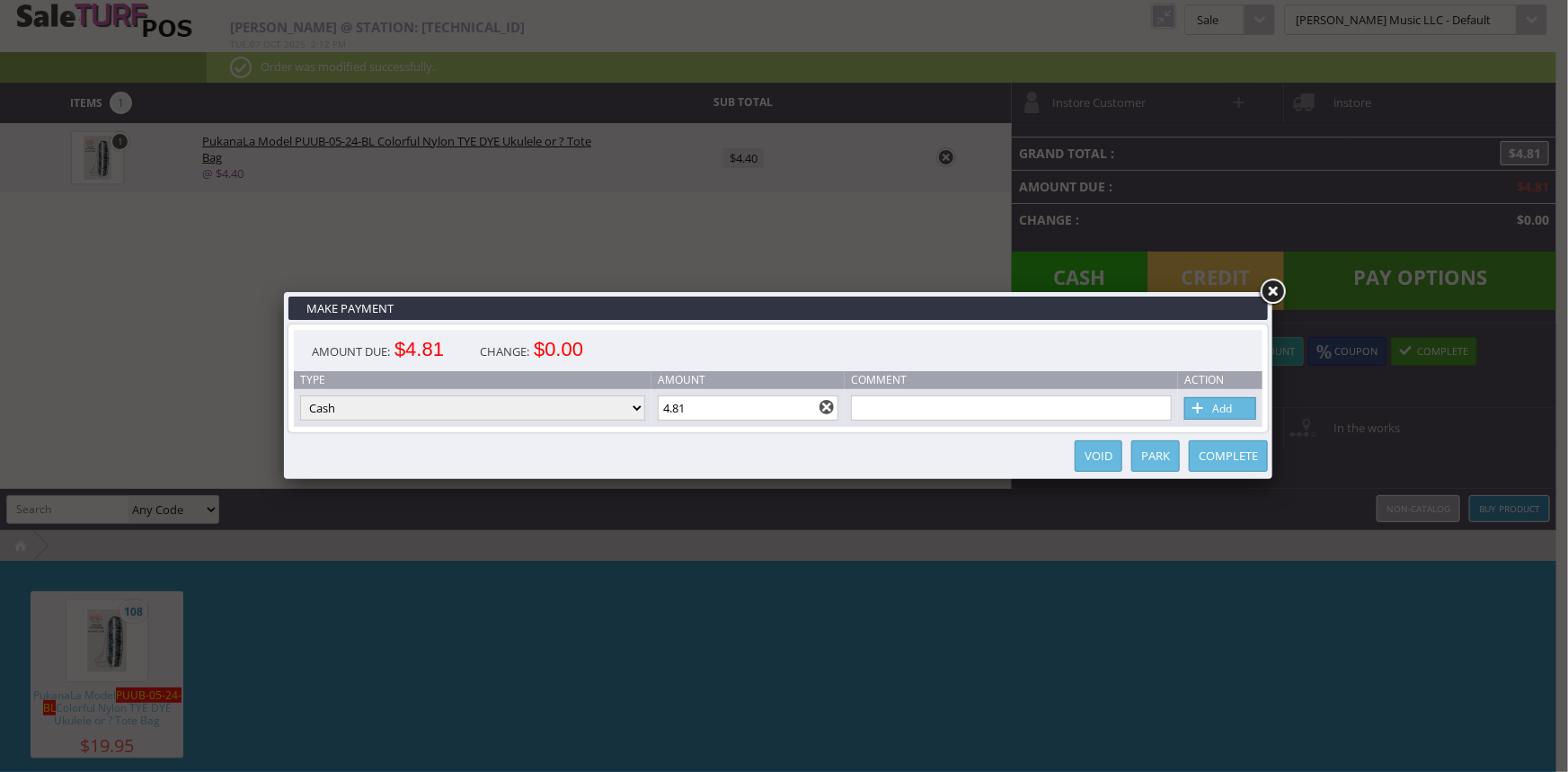
click at [408, 412] on select "Cash Credit Card Cheque or Money Order" at bounding box center [473, 408] width 345 height 26
select select "credit_card"
click at [300, 396] on select "Cash Credit Card Cheque or Money Order" at bounding box center [473, 408] width 345 height 26
click at [1204, 410] on span at bounding box center [1198, 409] width 18 height 20
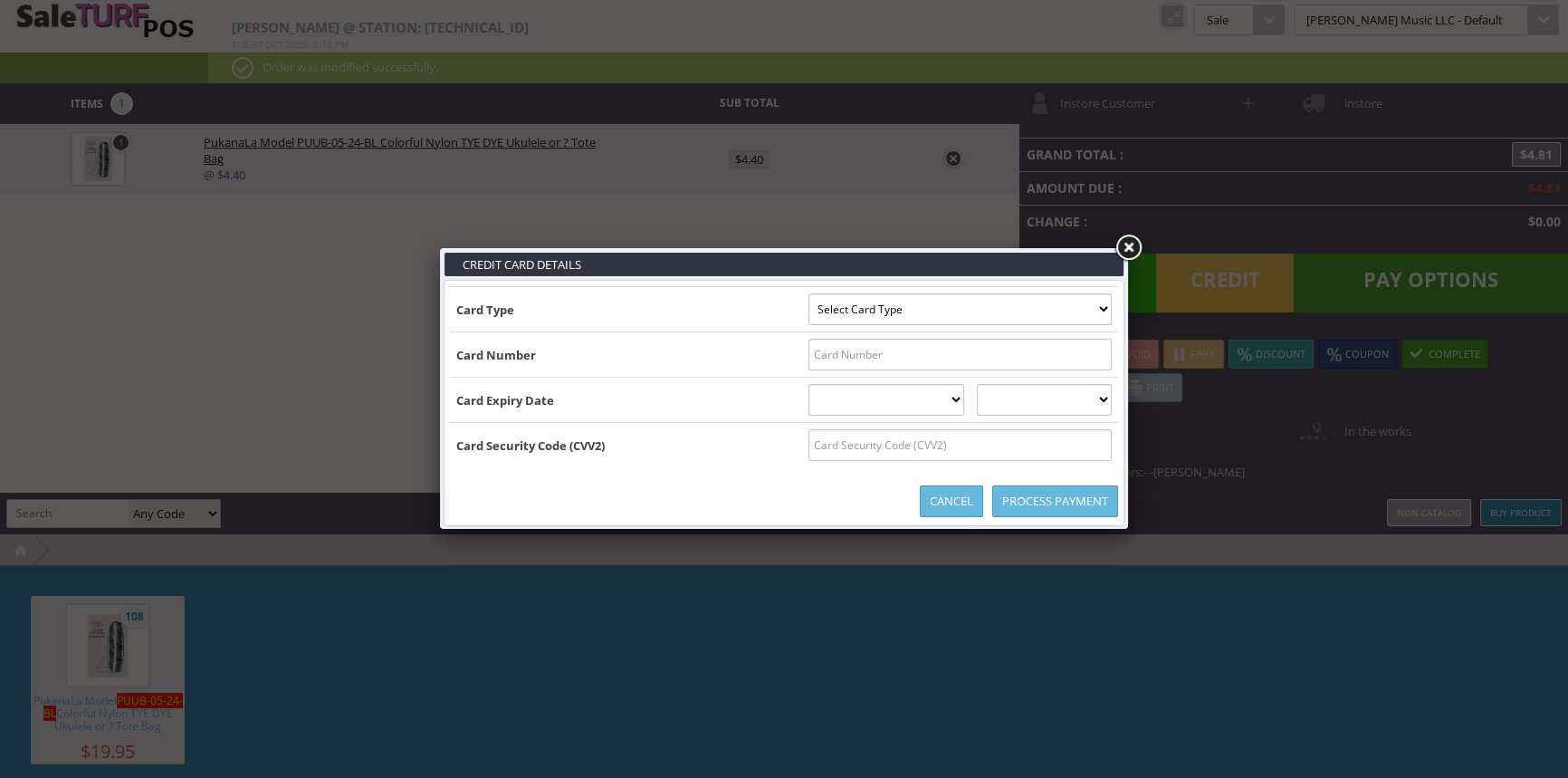
click at [932, 308] on select "Select Card Type Visa MasterCard Discover Card American Express Maestro Solo" at bounding box center [960, 309] width 303 height 31
select select "VISA"
click at [808, 293] on select "Select Card Type Visa MasterCard Discover Card American Express Maestro Solo" at bounding box center [960, 309] width 303 height 31
click at [941, 507] on link "Cancel" at bounding box center [951, 501] width 63 height 31
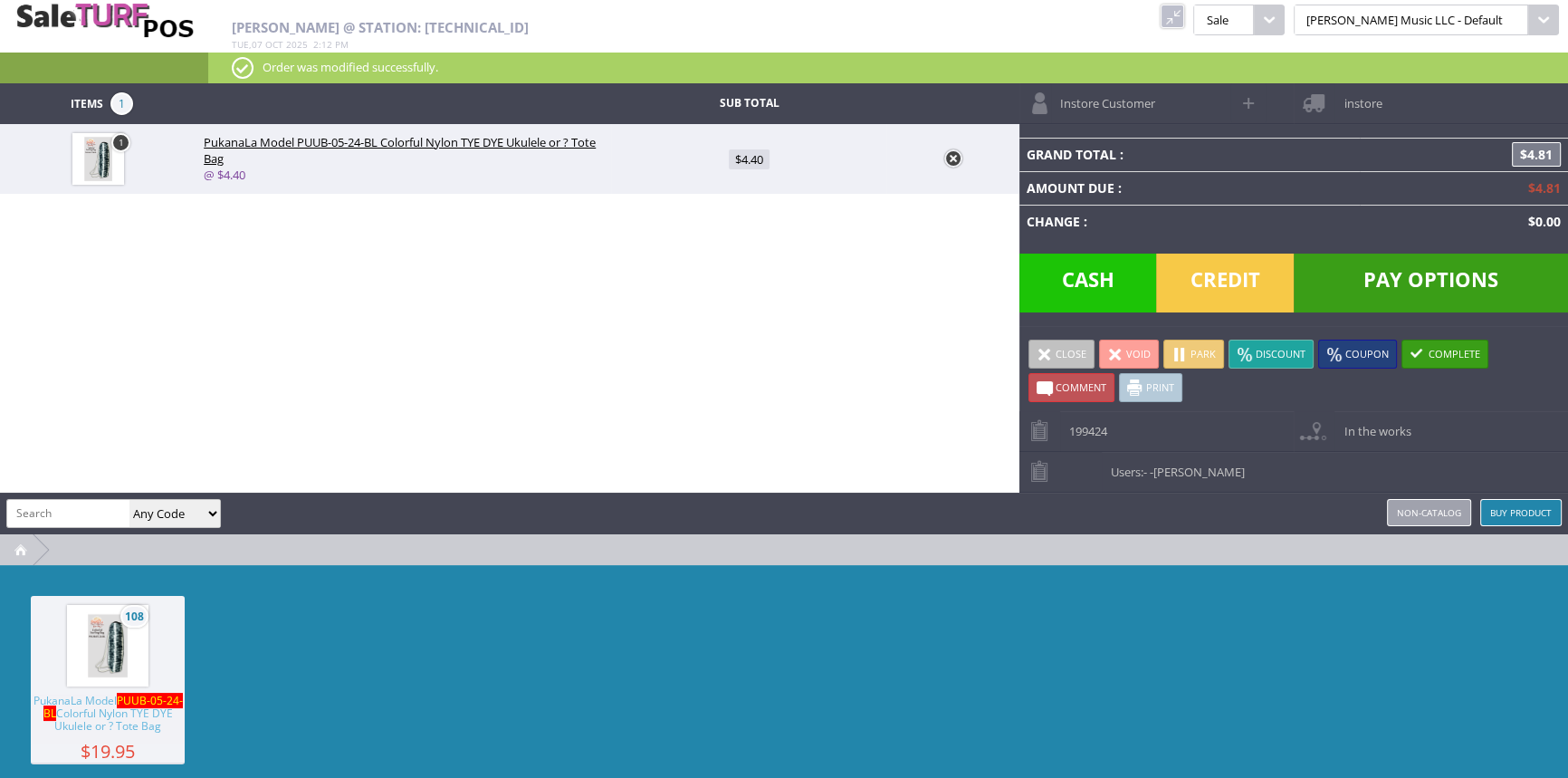
click at [1219, 287] on span "Credit" at bounding box center [1225, 283] width 138 height 59
click at [1198, 282] on span "Credit" at bounding box center [1225, 283] width 138 height 59
click at [956, 159] on link at bounding box center [954, 158] width 18 height 18
